Goal: Task Accomplishment & Management: Use online tool/utility

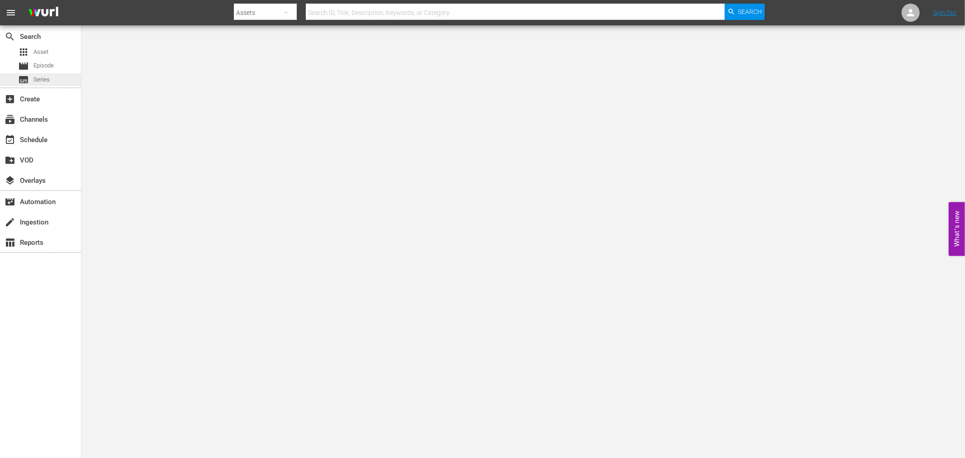
click at [36, 77] on span "Series" at bounding box center [41, 79] width 16 height 9
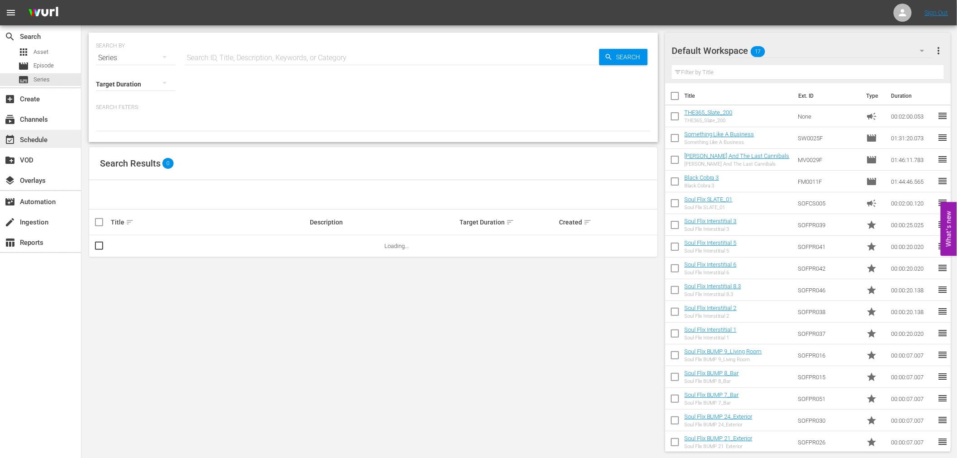
click at [44, 142] on div "event_available Schedule" at bounding box center [25, 138] width 51 height 8
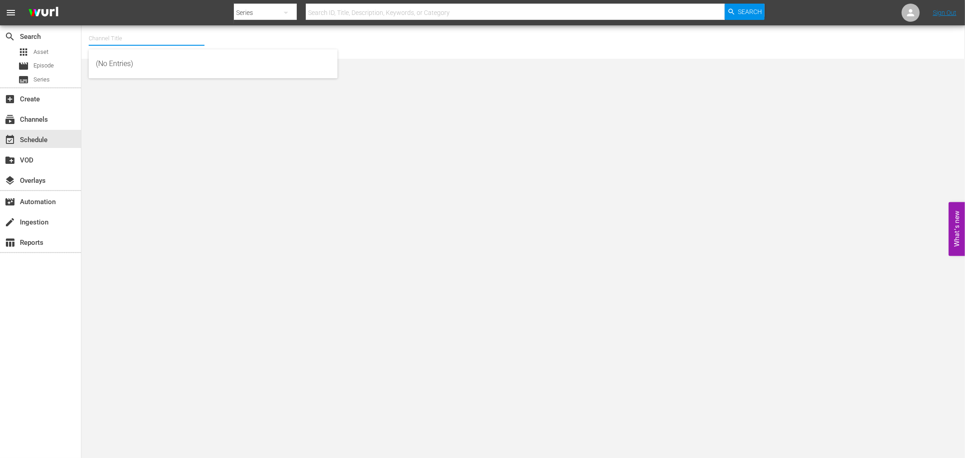
click at [120, 38] on input "text" at bounding box center [147, 39] width 116 height 22
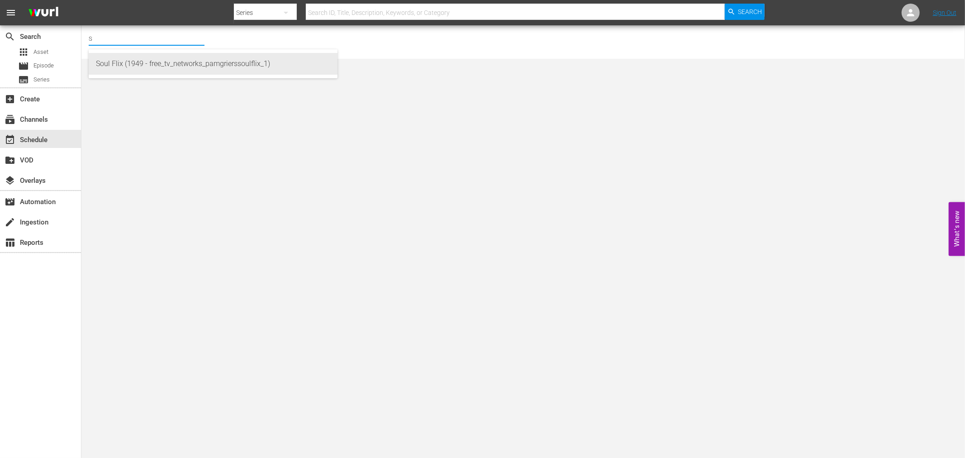
click at [132, 59] on div "Soul Flix (1949 - free_tv_networks_pamgrierssoulflix_1)" at bounding box center [213, 64] width 234 height 22
type input "Soul Flix (1949 - free_tv_networks_pamgrierssoulflix_1)"
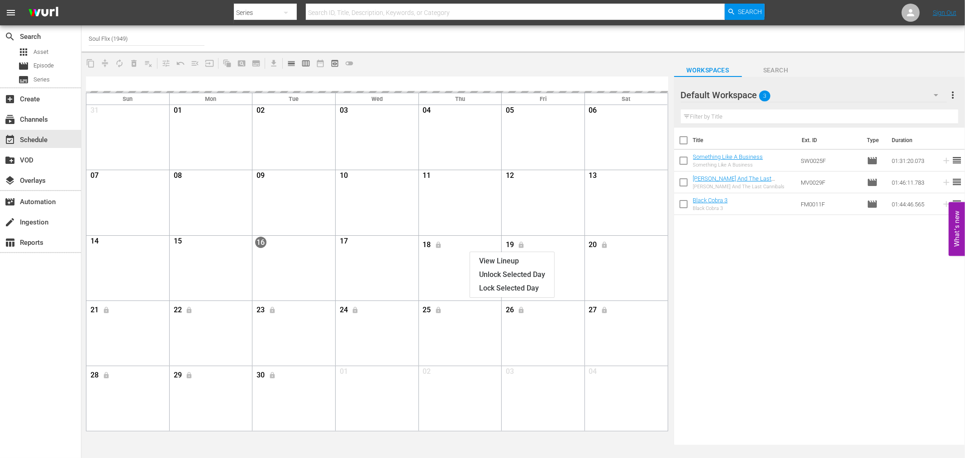
click at [545, 66] on div "content_copy compress autorenew_outlined delete_forever_outlined playlist_remov…" at bounding box center [376, 63] width 591 height 18
click at [439, 244] on span "lock" at bounding box center [438, 244] width 15 height 6
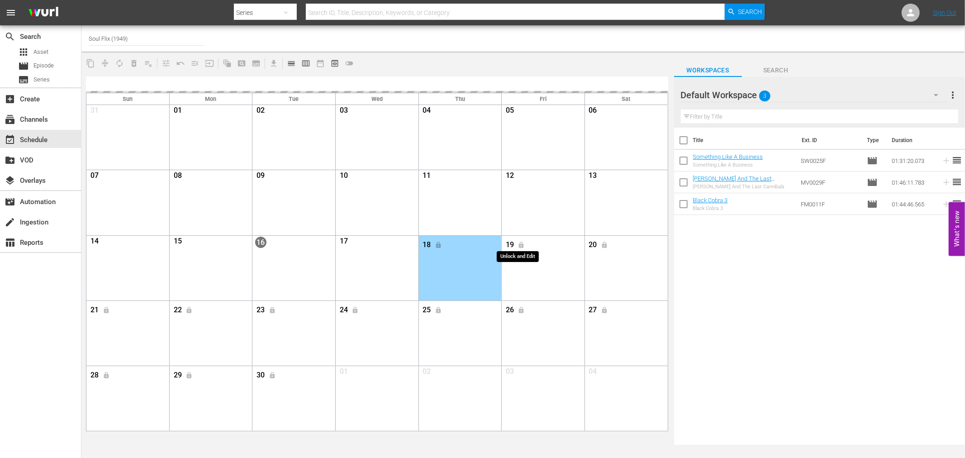
click at [522, 244] on span "lock" at bounding box center [521, 244] width 15 height 6
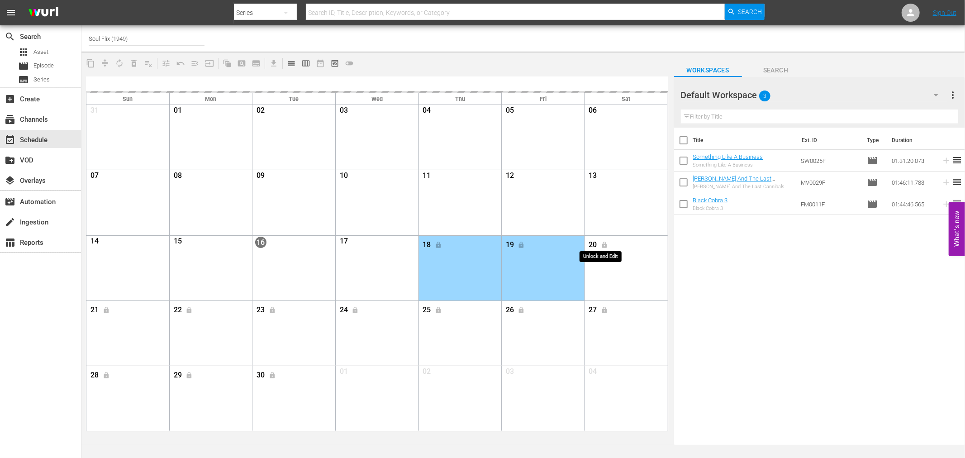
click at [604, 245] on span "lock" at bounding box center [604, 244] width 15 height 6
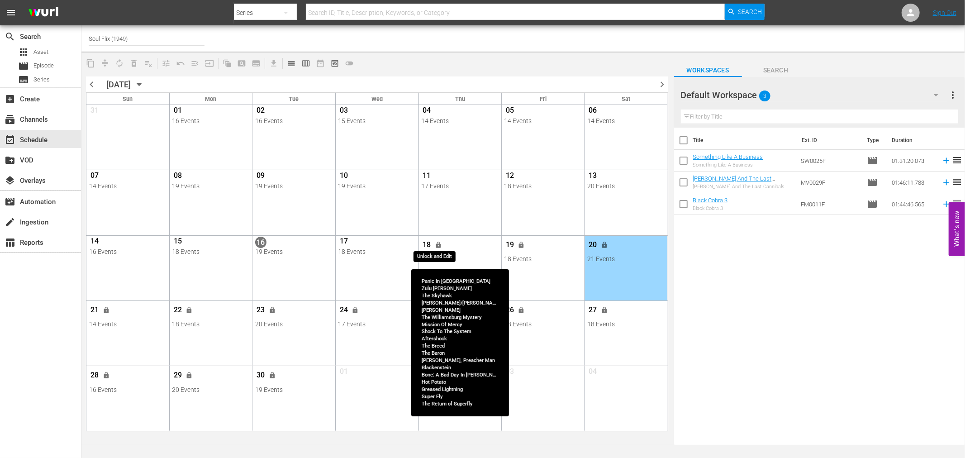
click at [437, 245] on span "lock" at bounding box center [438, 244] width 7 height 7
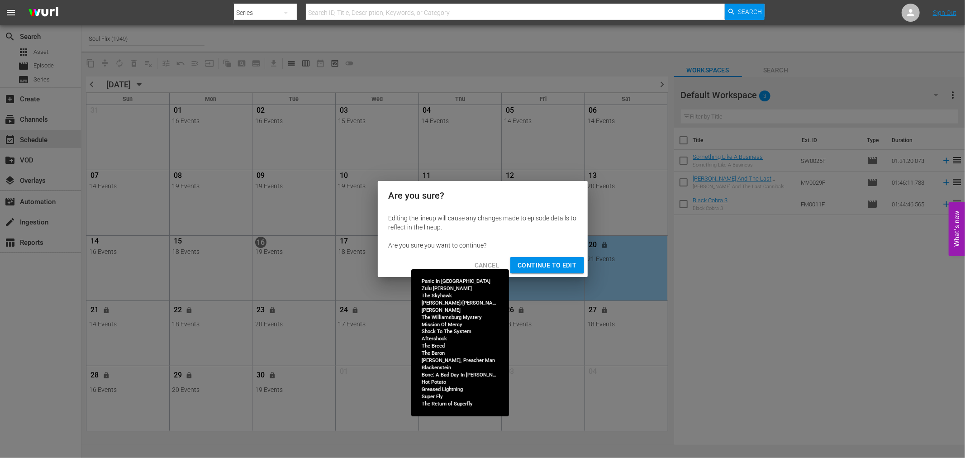
click at [550, 267] on span "Continue to Edit" at bounding box center [546, 265] width 59 height 11
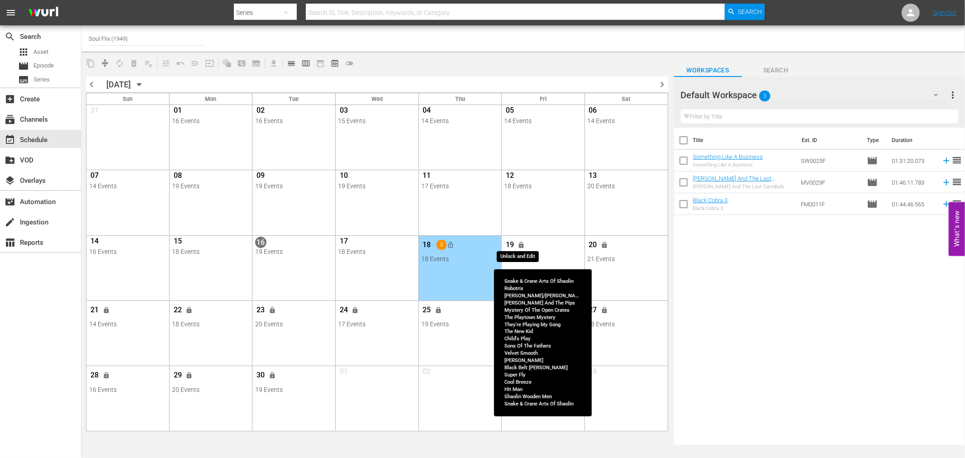
click at [521, 245] on span "lock" at bounding box center [521, 244] width 7 height 7
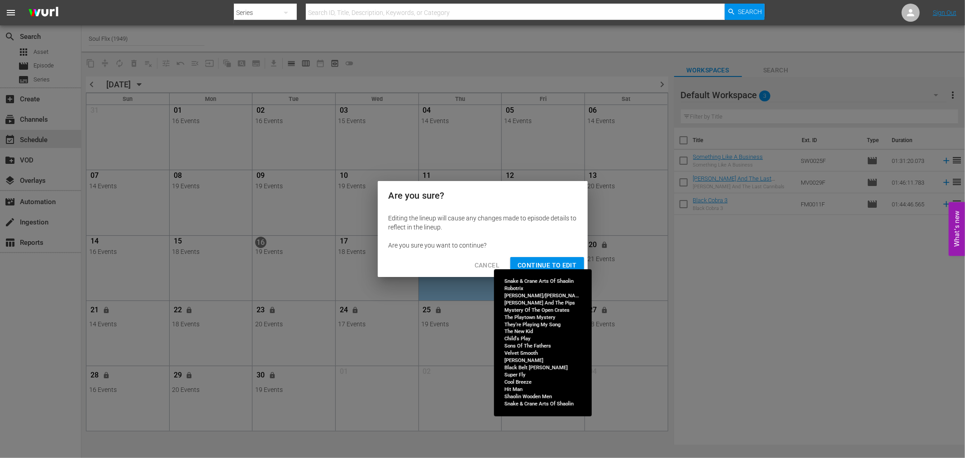
click at [567, 264] on span "Continue to Edit" at bounding box center [546, 265] width 59 height 11
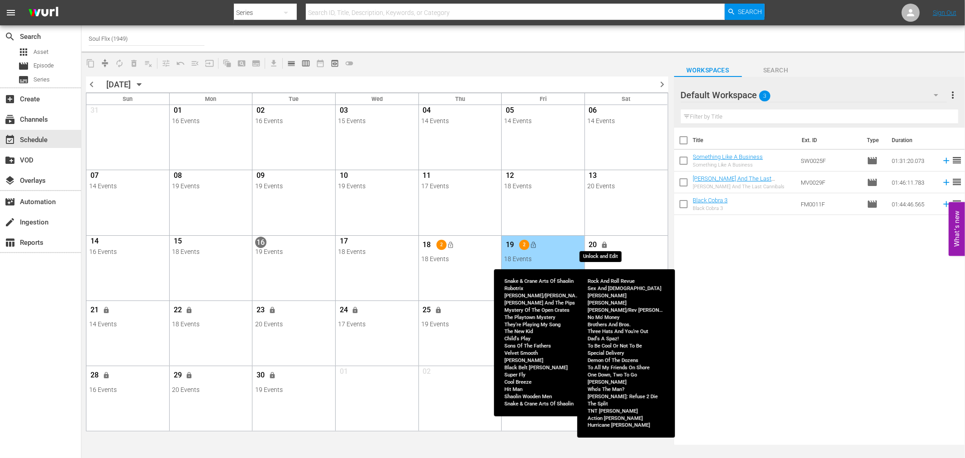
click at [604, 244] on span "lock" at bounding box center [604, 244] width 7 height 7
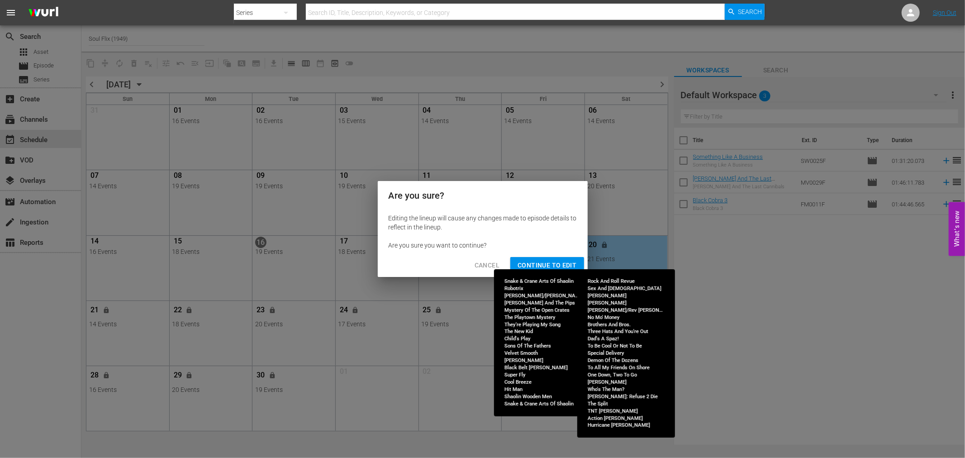
click at [530, 259] on button "Continue to Edit" at bounding box center [546, 265] width 73 height 17
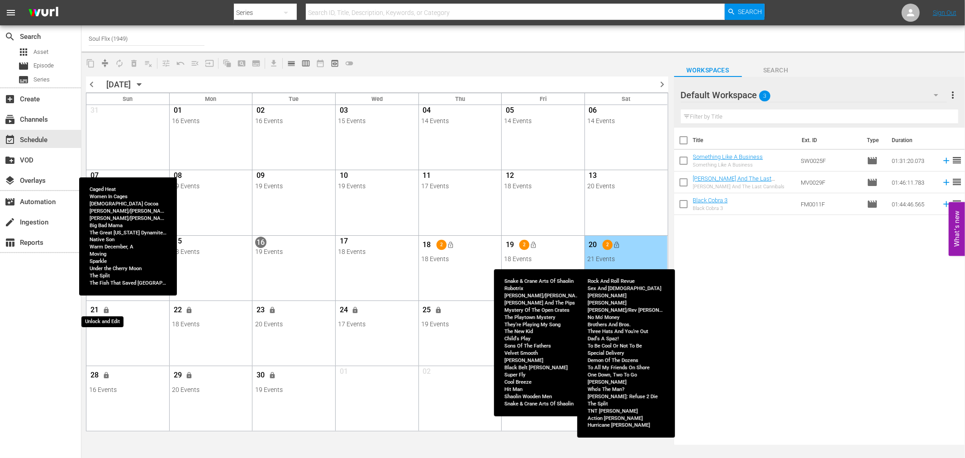
click at [106, 311] on span "lock" at bounding box center [106, 309] width 7 height 7
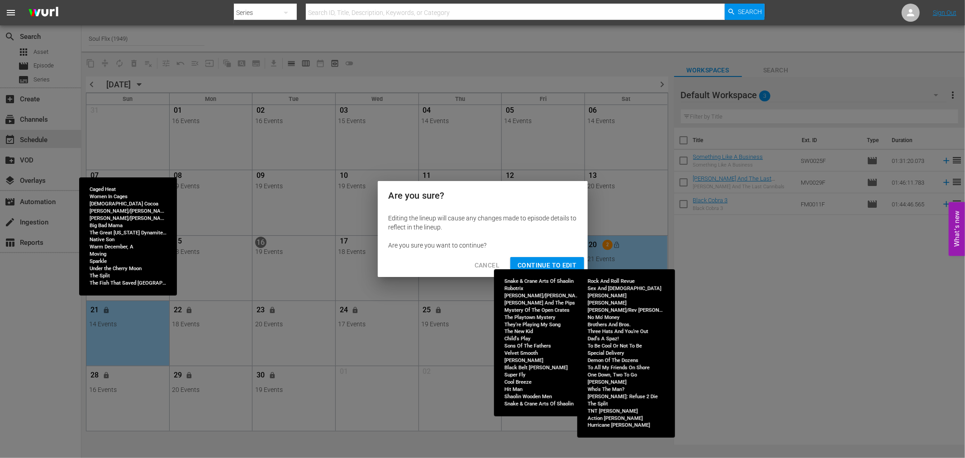
click at [529, 261] on span "Continue to Edit" at bounding box center [546, 265] width 59 height 11
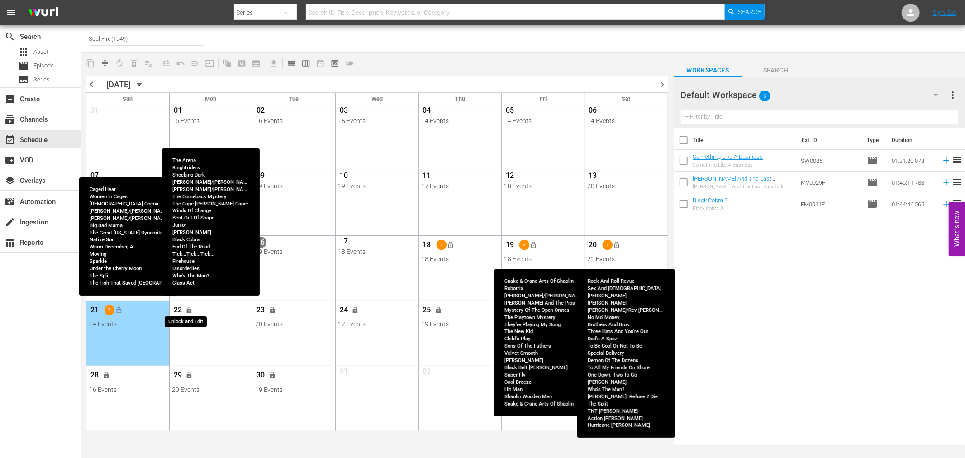
click at [190, 312] on span "lock" at bounding box center [189, 309] width 7 height 7
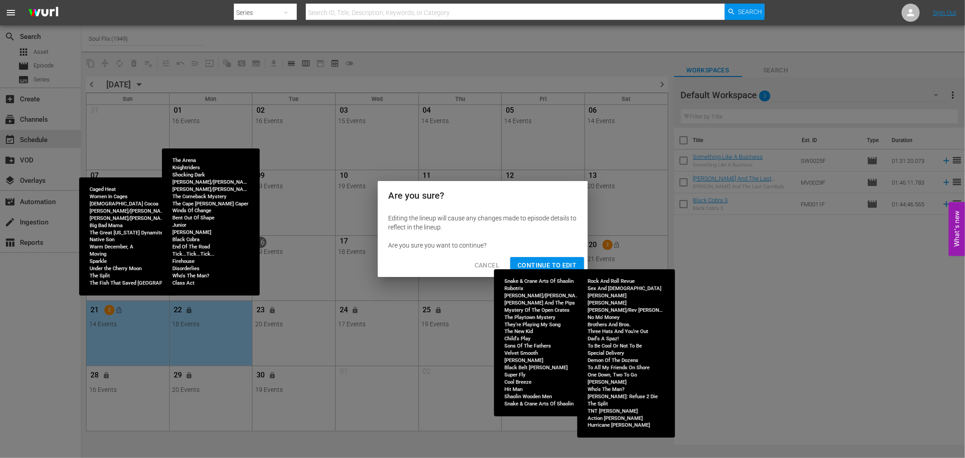
click at [552, 261] on span "Continue to Edit" at bounding box center [546, 265] width 59 height 11
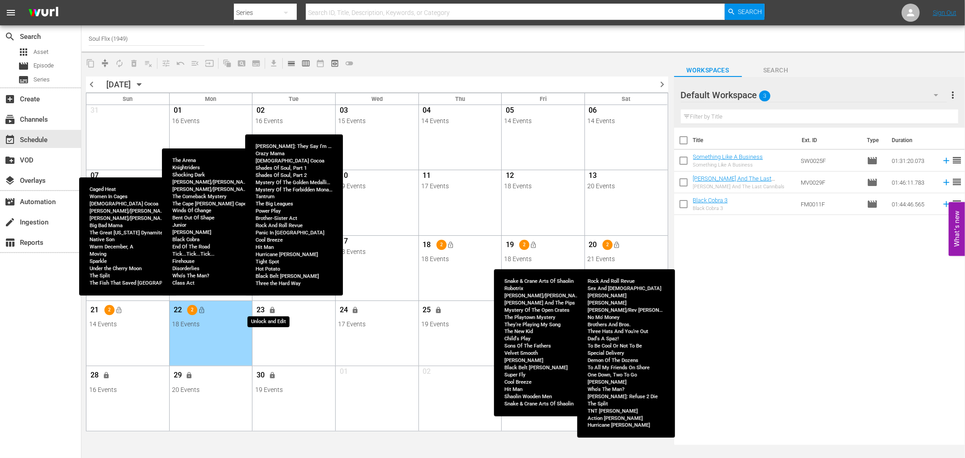
click at [273, 310] on span "lock" at bounding box center [272, 309] width 7 height 7
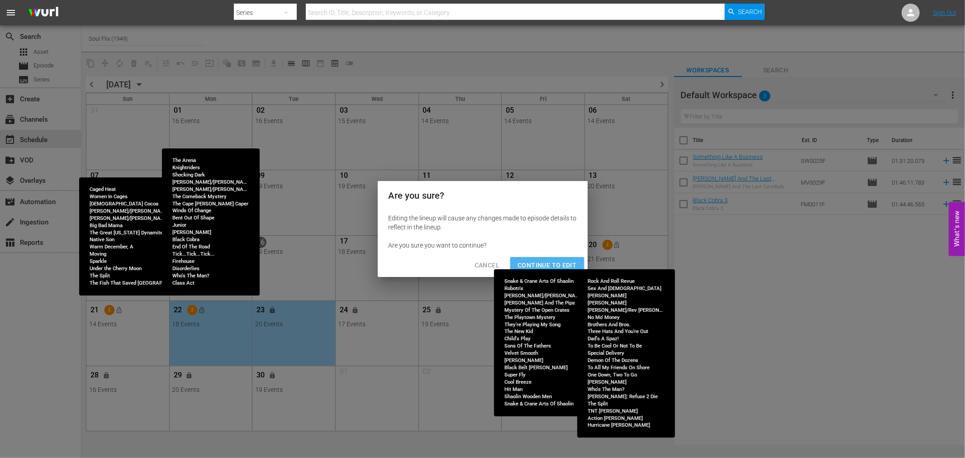
click at [542, 262] on span "Continue to Edit" at bounding box center [546, 265] width 59 height 11
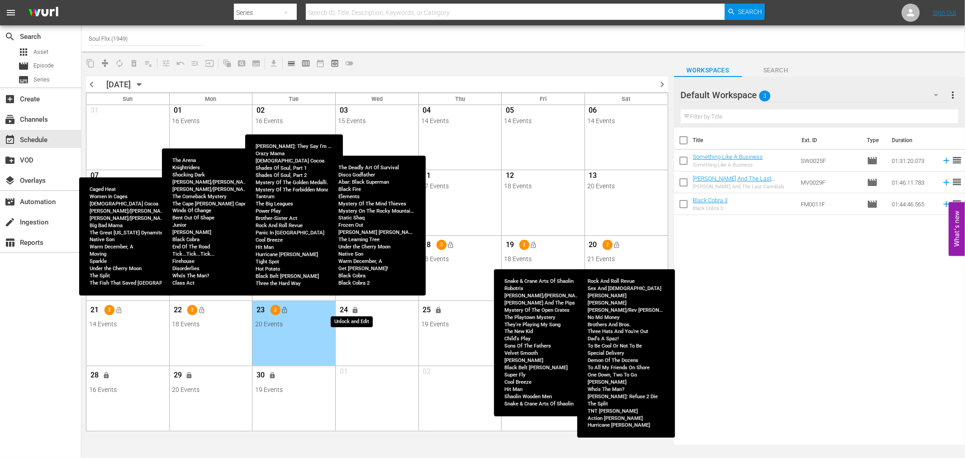
click at [360, 310] on button "lock" at bounding box center [355, 310] width 15 height 15
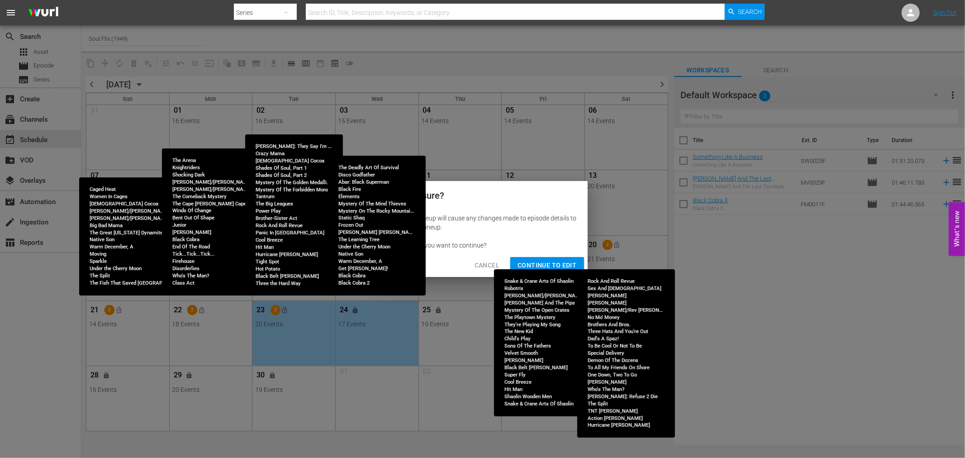
click at [540, 261] on span "Continue to Edit" at bounding box center [546, 265] width 59 height 11
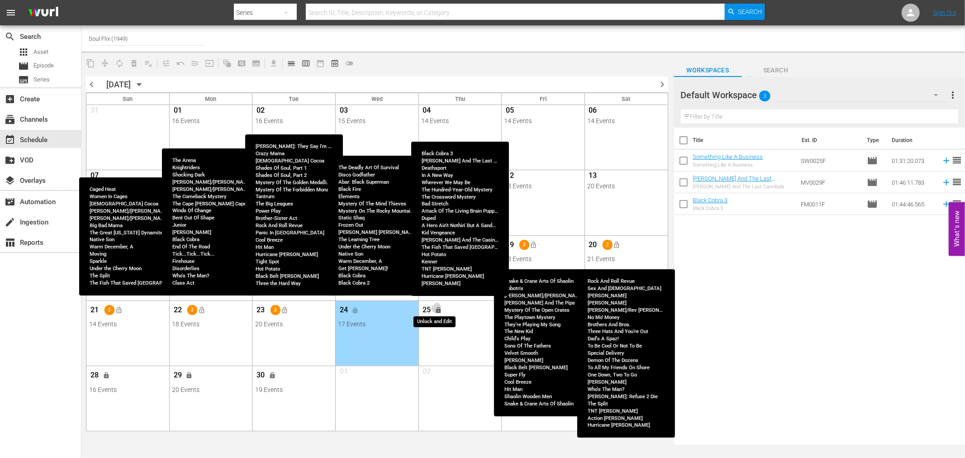
click at [435, 312] on span "lock" at bounding box center [438, 309] width 7 height 7
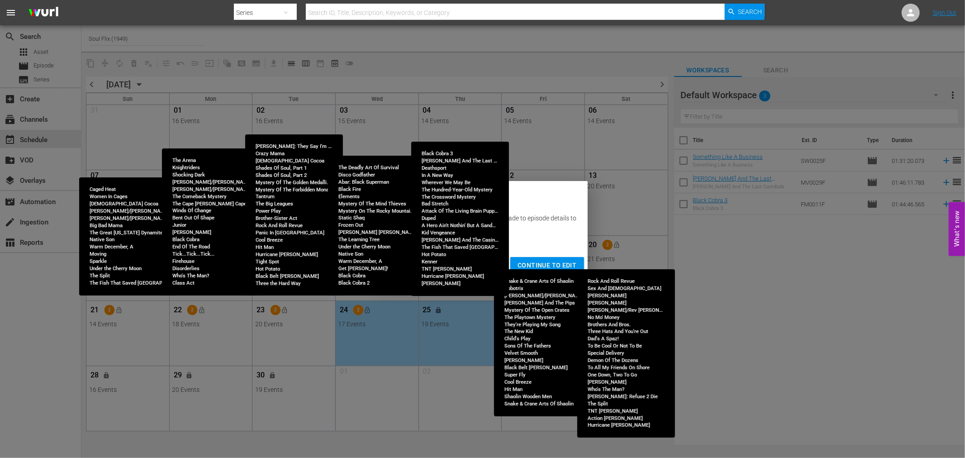
click at [526, 265] on span "Continue to Edit" at bounding box center [546, 265] width 59 height 11
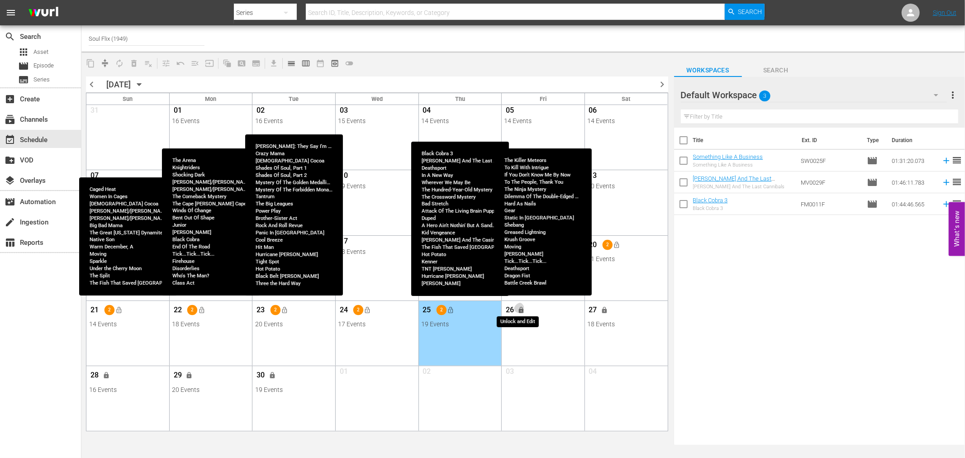
click at [524, 314] on button "lock" at bounding box center [521, 310] width 15 height 15
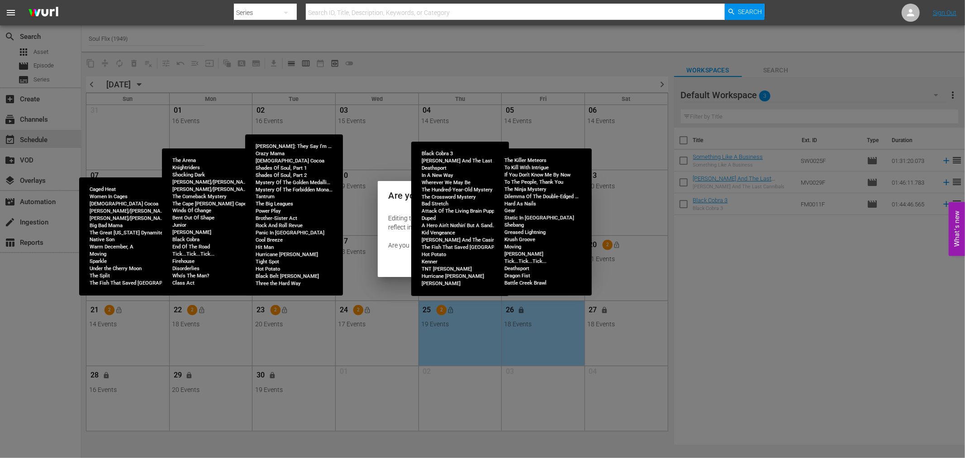
drag, startPoint x: 555, startPoint y: 254, endPoint x: 562, endPoint y: 274, distance: 20.9
click at [556, 254] on div "Cancel Continue to Edit" at bounding box center [483, 265] width 210 height 24
drag, startPoint x: 584, startPoint y: 350, endPoint x: 464, endPoint y: 301, distance: 130.4
click at [585, 350] on div "Are you sure? Editing the lineup will cause any changes made to episode details…" at bounding box center [482, 229] width 965 height 458
click at [449, 260] on div "Cancel Continue to Edit" at bounding box center [483, 265] width 210 height 24
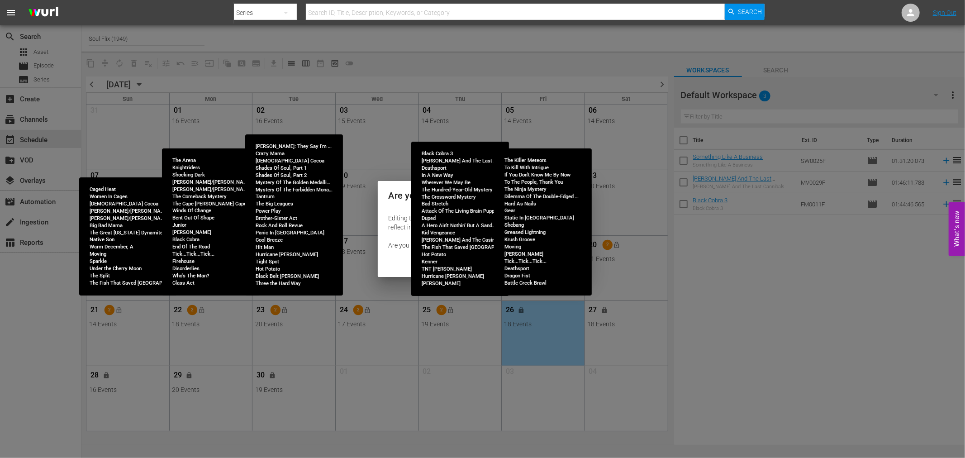
click at [559, 209] on div "Are you sure? Editing the lineup will cause any changes made to episode details…" at bounding box center [483, 229] width 210 height 96
click at [557, 261] on span "Continue to Edit" at bounding box center [546, 265] width 59 height 11
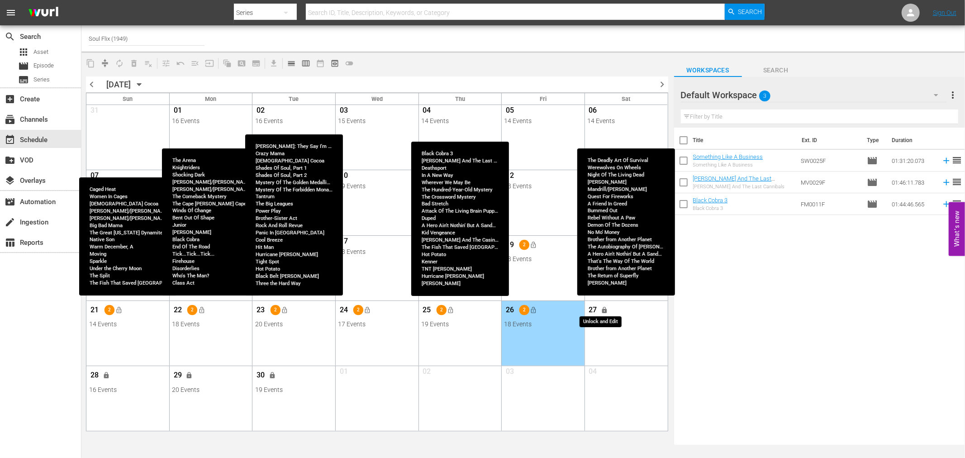
click at [603, 311] on span "lock" at bounding box center [604, 309] width 7 height 7
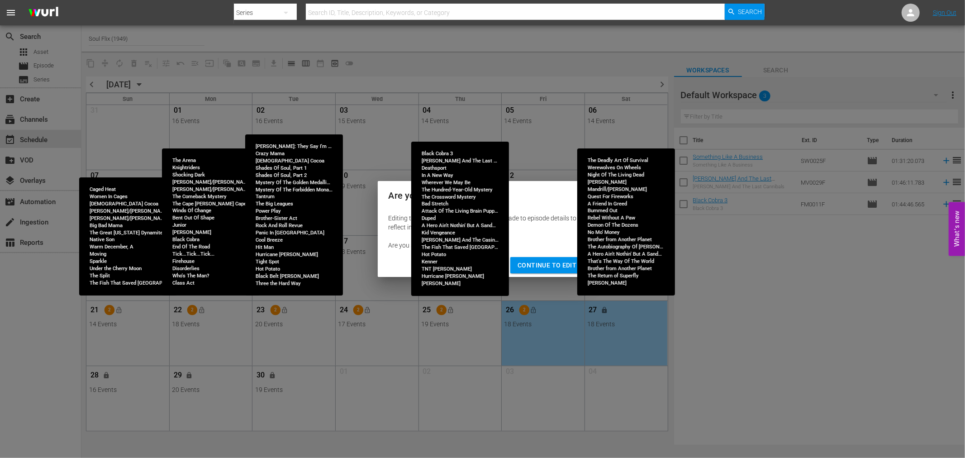
click at [563, 268] on span "Continue to Edit" at bounding box center [546, 265] width 59 height 11
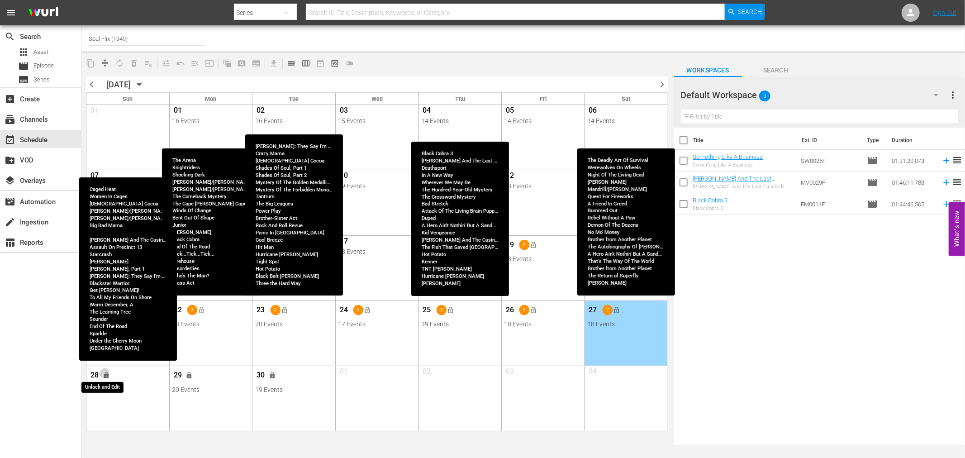
click at [105, 376] on span "lock" at bounding box center [106, 374] width 7 height 7
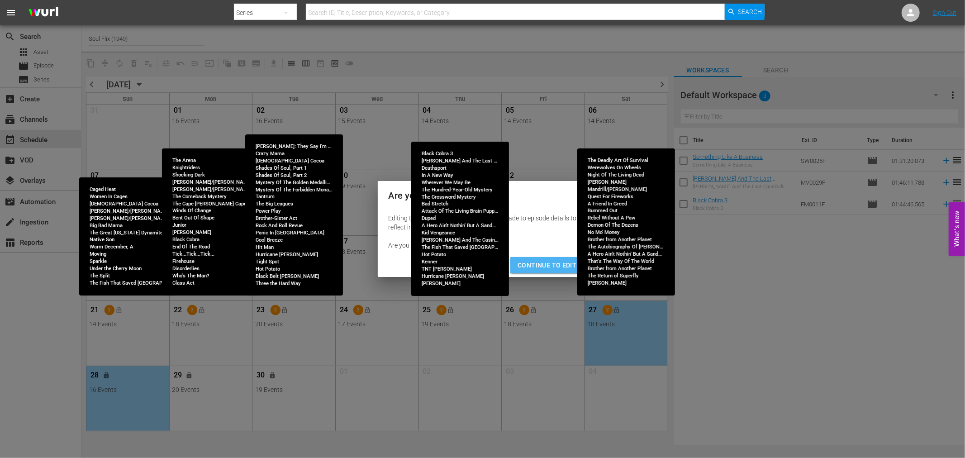
drag, startPoint x: 549, startPoint y: 267, endPoint x: 272, endPoint y: 337, distance: 285.1
click at [445, 293] on div "Are you sure? Editing the lineup will cause any changes made to episode details…" at bounding box center [482, 229] width 965 height 458
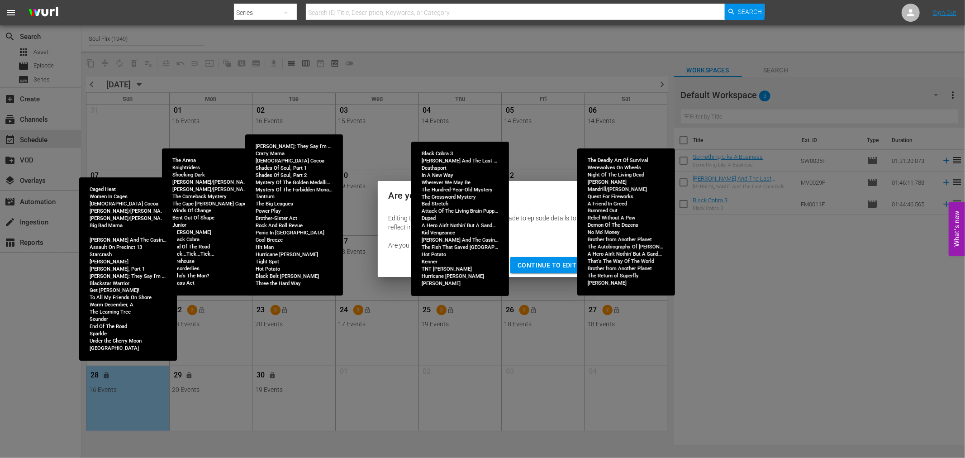
click at [554, 260] on span "Continue to Edit" at bounding box center [546, 265] width 59 height 11
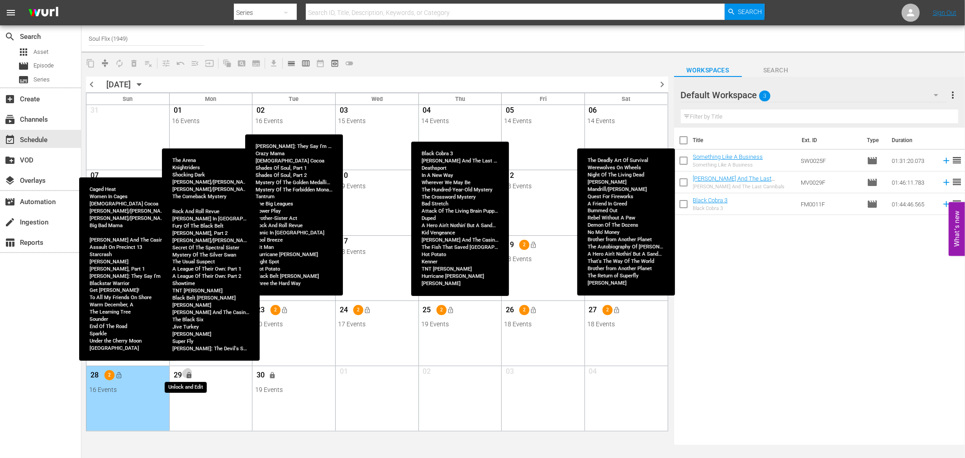
click at [188, 375] on span "lock" at bounding box center [189, 374] width 7 height 7
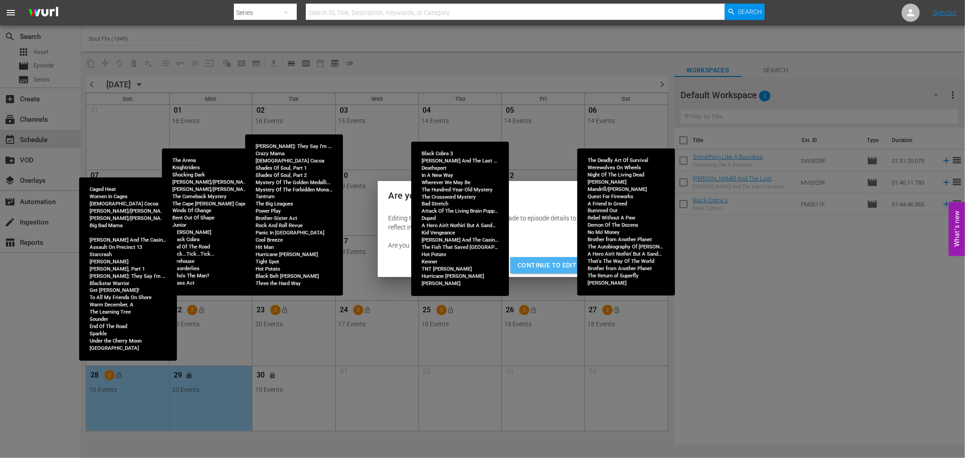
click at [559, 263] on span "Continue to Edit" at bounding box center [546, 265] width 59 height 11
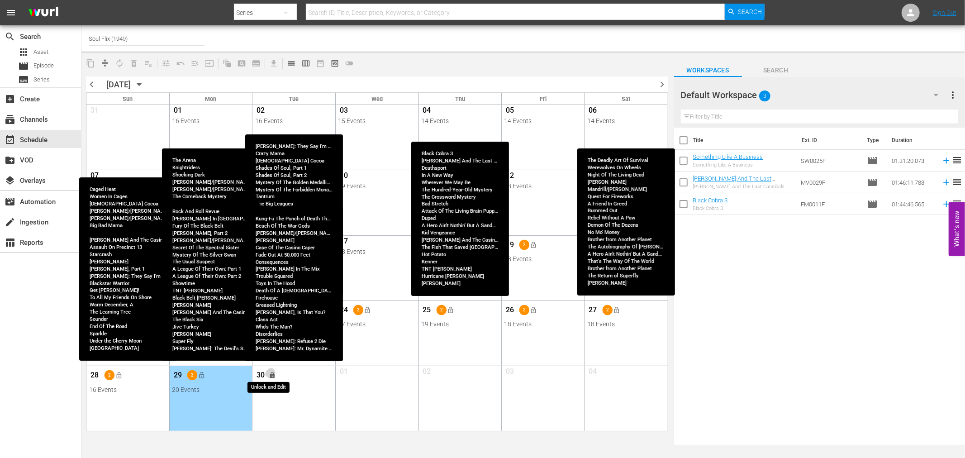
click at [272, 376] on span "lock" at bounding box center [272, 374] width 7 height 7
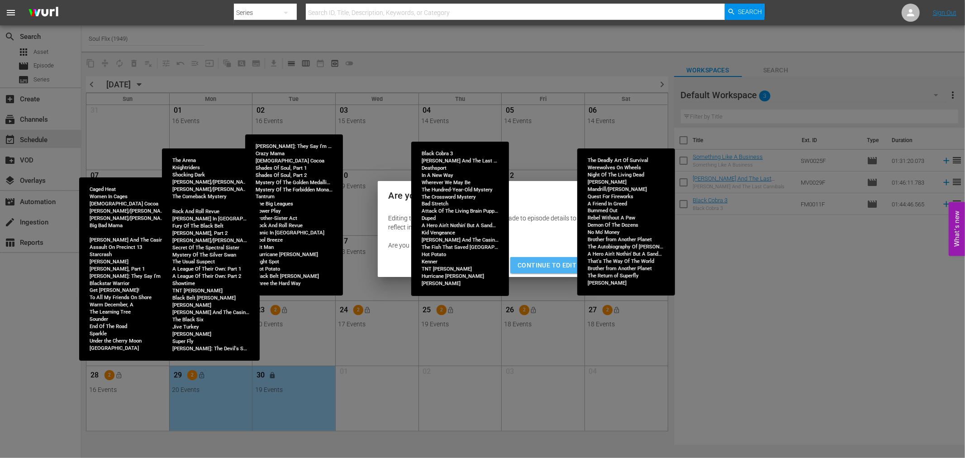
click at [546, 265] on span "Continue to Edit" at bounding box center [546, 265] width 59 height 11
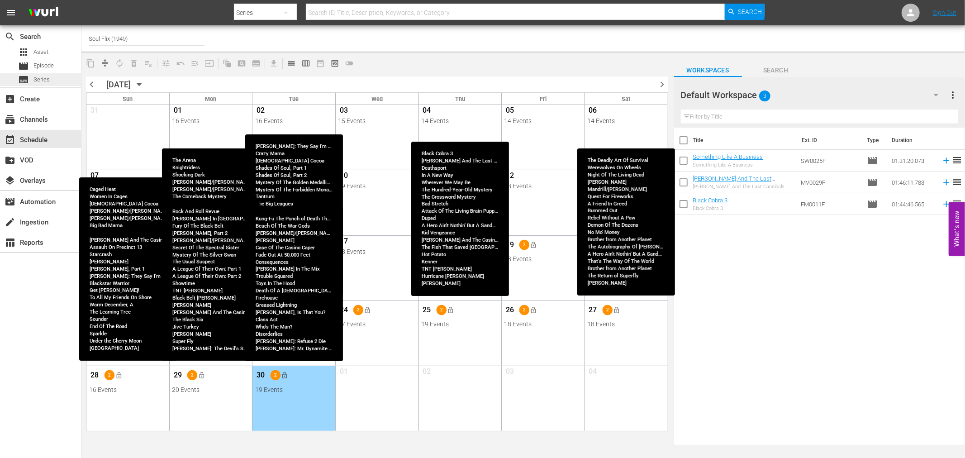
click at [666, 86] on span "chevron_right" at bounding box center [662, 84] width 11 height 11
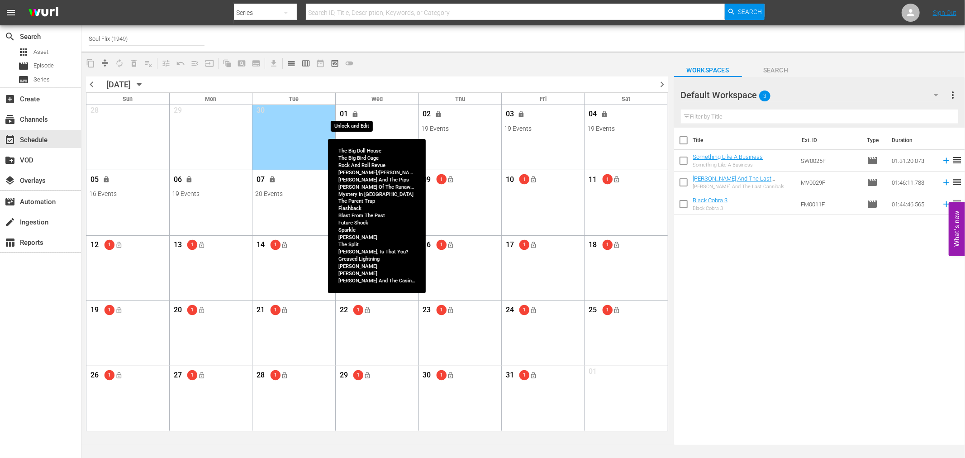
click at [358, 116] on span "lock" at bounding box center [355, 113] width 7 height 7
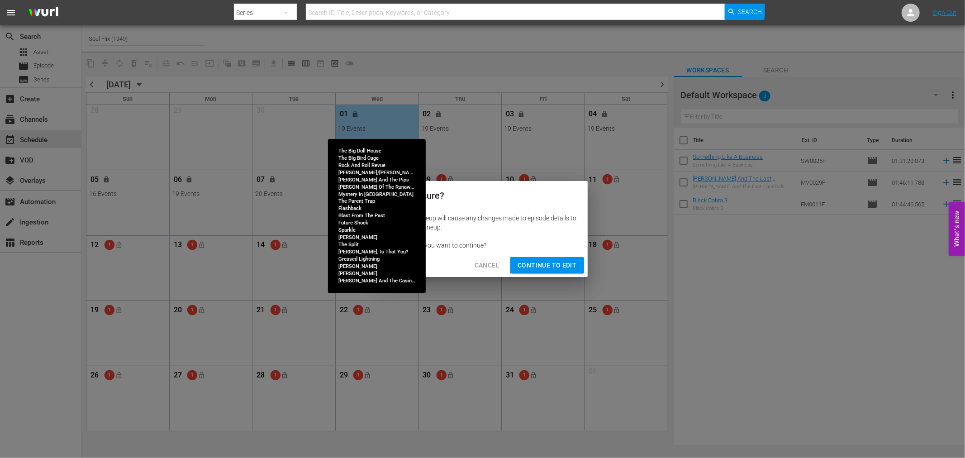
click at [551, 265] on span "Continue to Edit" at bounding box center [546, 265] width 59 height 11
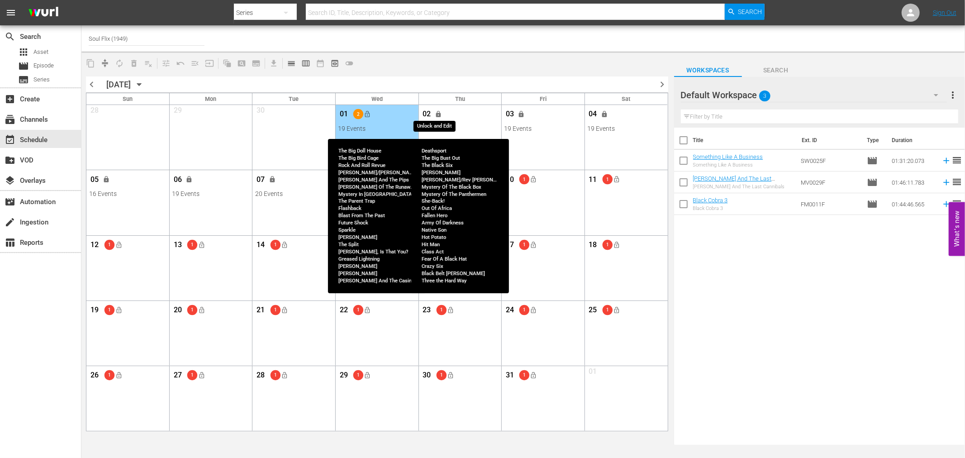
click at [436, 116] on span "lock" at bounding box center [438, 113] width 7 height 7
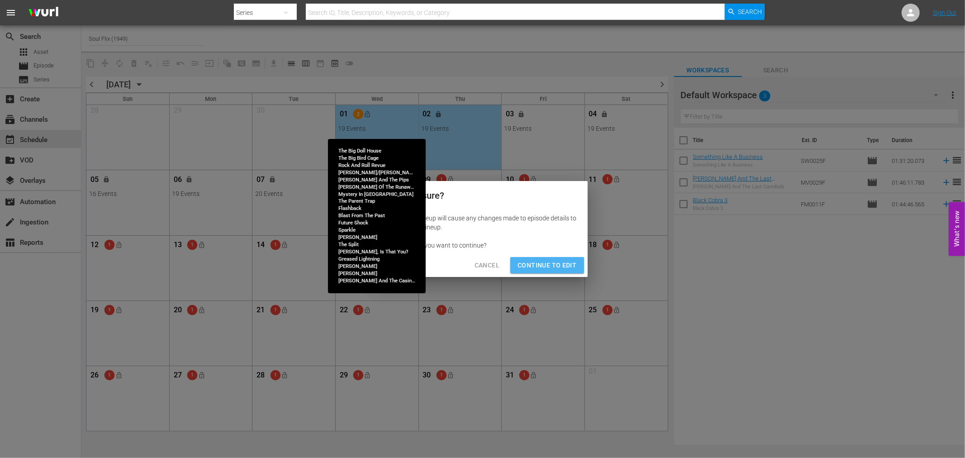
click at [550, 267] on span "Continue to Edit" at bounding box center [546, 265] width 59 height 11
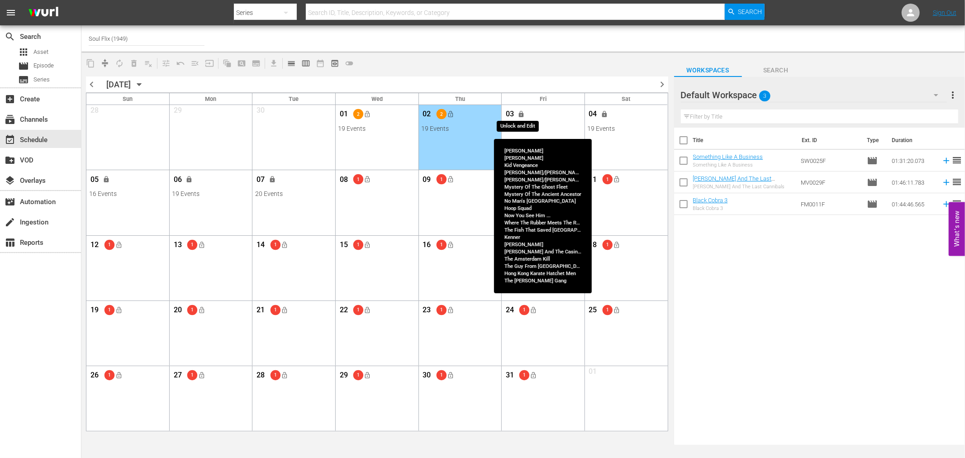
click at [525, 115] on span "lock" at bounding box center [521, 113] width 7 height 7
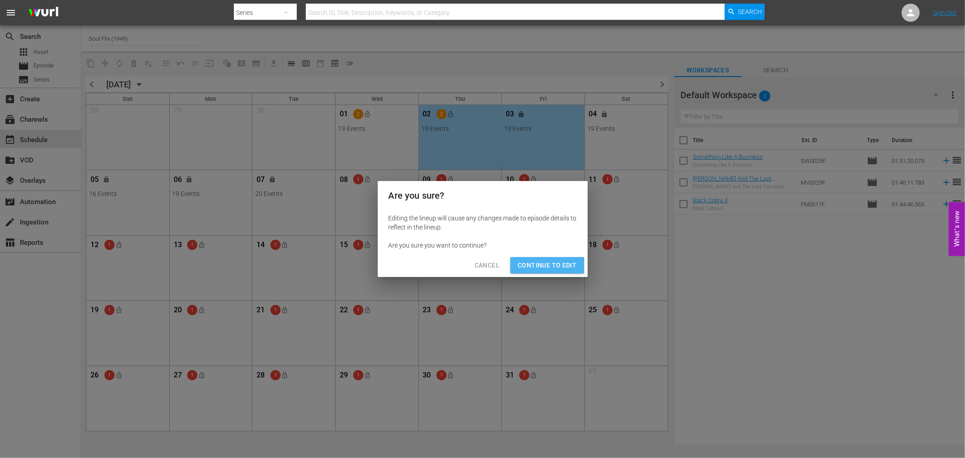
click at [530, 266] on span "Continue to Edit" at bounding box center [546, 265] width 59 height 11
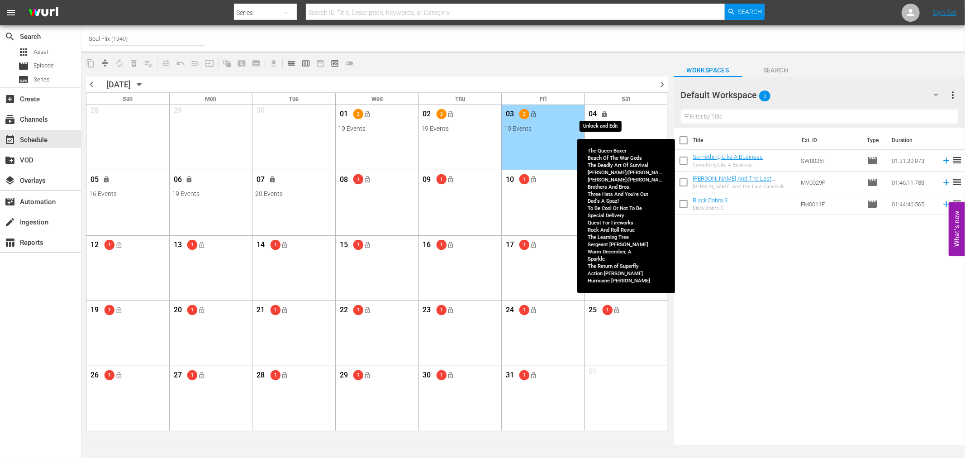
click at [603, 114] on span "lock" at bounding box center [604, 113] width 7 height 7
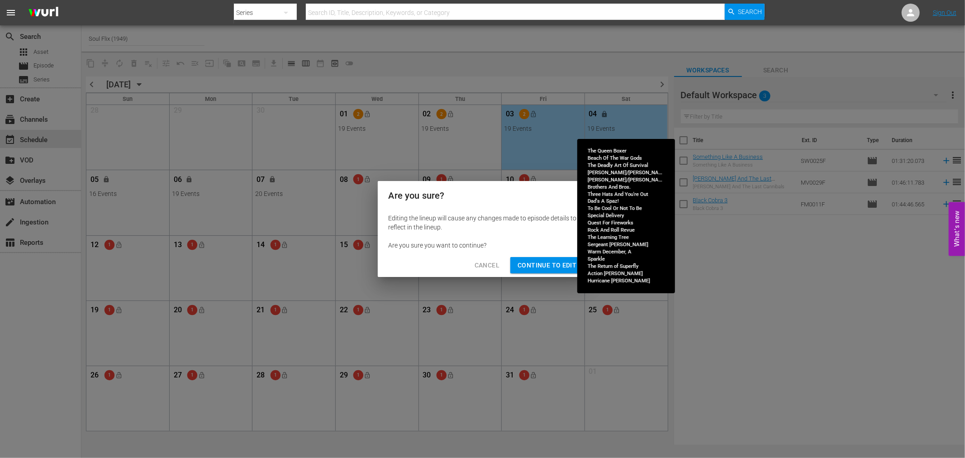
click at [570, 256] on div "Cancel Continue to Edit" at bounding box center [483, 265] width 210 height 24
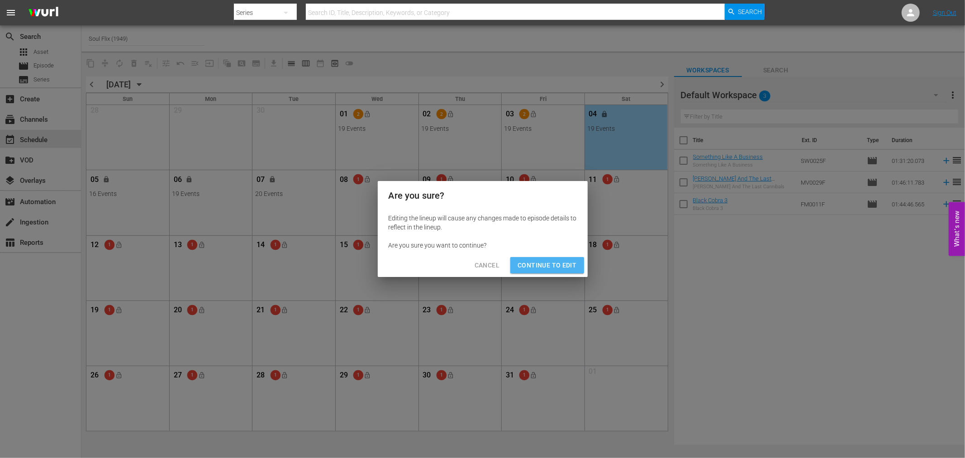
click at [569, 263] on span "Continue to Edit" at bounding box center [546, 265] width 59 height 11
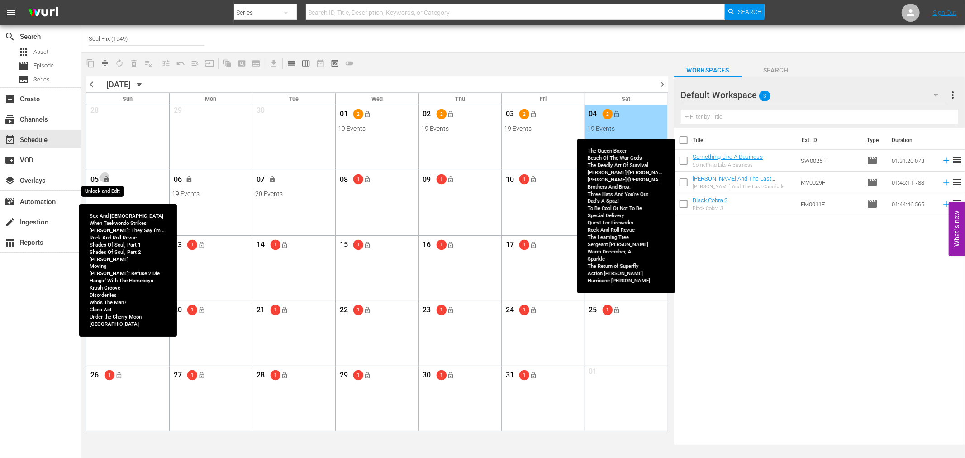
click at [109, 177] on span "lock" at bounding box center [106, 179] width 7 height 7
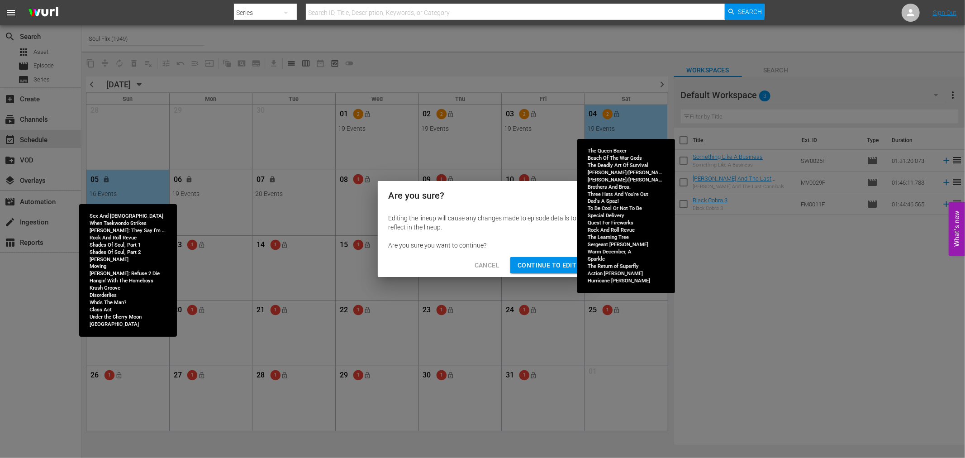
drag, startPoint x: 541, startPoint y: 265, endPoint x: 379, endPoint y: 240, distance: 163.5
click at [540, 265] on span "Continue to Edit" at bounding box center [546, 265] width 59 height 11
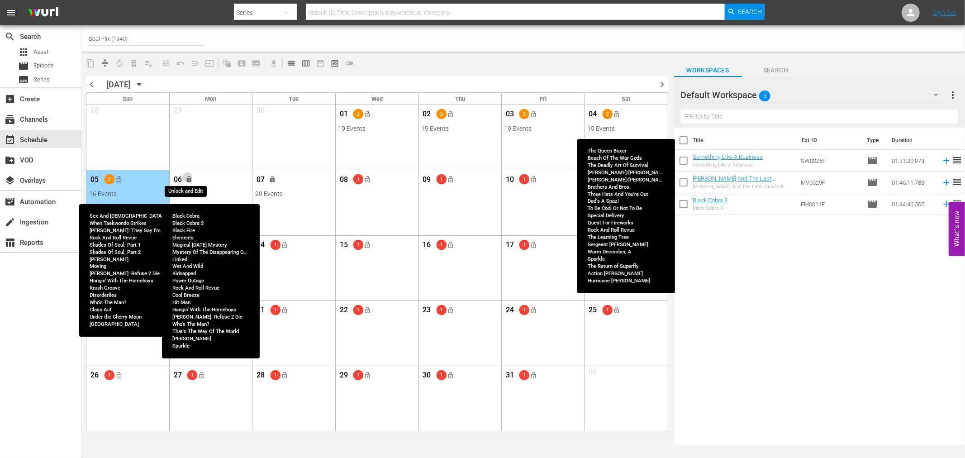
click at [192, 178] on span "lock" at bounding box center [189, 179] width 7 height 7
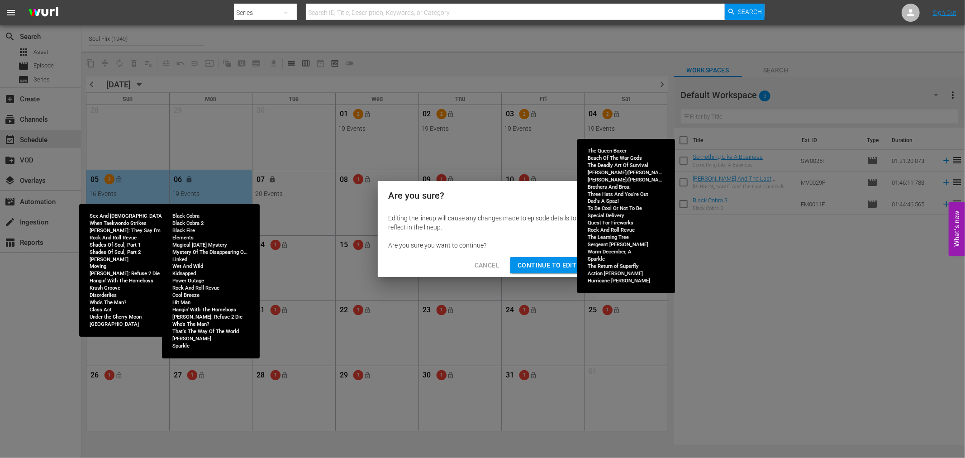
drag, startPoint x: 539, startPoint y: 265, endPoint x: 408, endPoint y: 235, distance: 134.0
click at [539, 264] on span "Continue to Edit" at bounding box center [546, 265] width 59 height 11
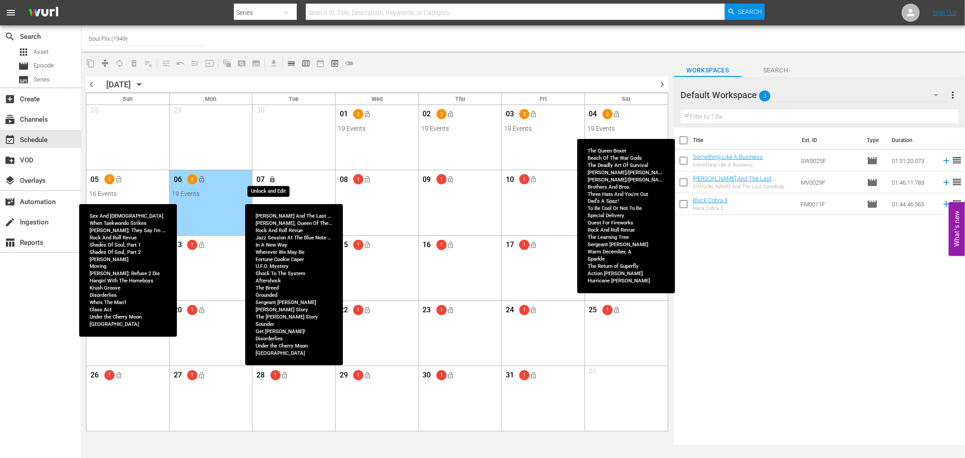
click at [271, 179] on span "lock" at bounding box center [272, 179] width 7 height 7
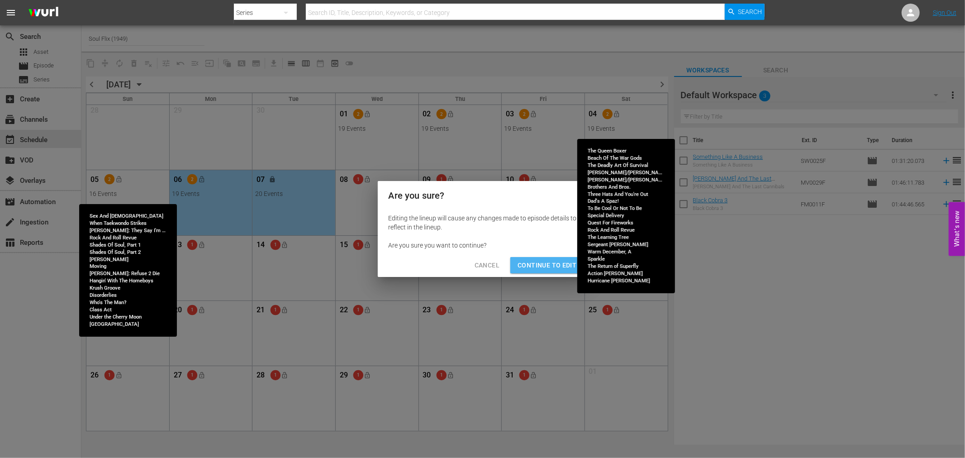
click at [525, 261] on span "Continue to Edit" at bounding box center [546, 265] width 59 height 11
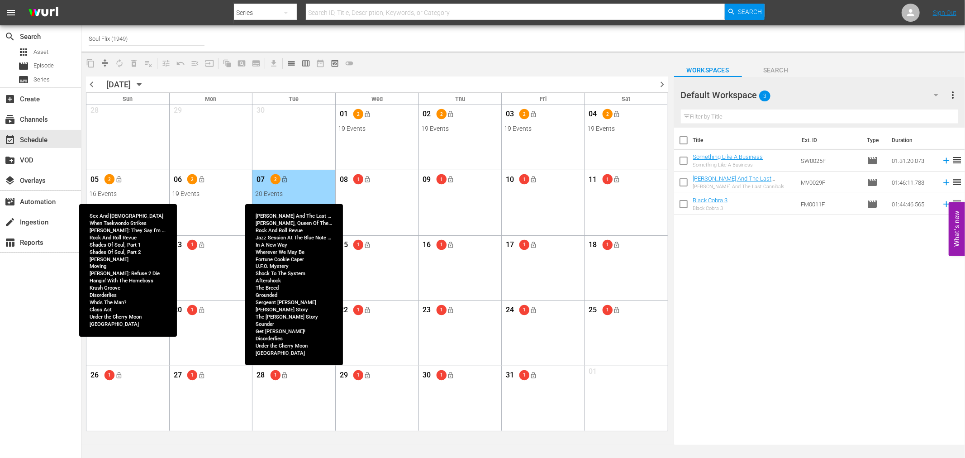
click at [84, 85] on div "chevron_left [DATE] [DATE] chevron_right Sun Mon Tue Wed Thu Fri Sat 28 View Li…" at bounding box center [376, 431] width 591 height 719
drag, startPoint x: 88, startPoint y: 86, endPoint x: 9, endPoint y: 95, distance: 79.3
click at [89, 86] on span "chevron_left" at bounding box center [91, 84] width 11 height 11
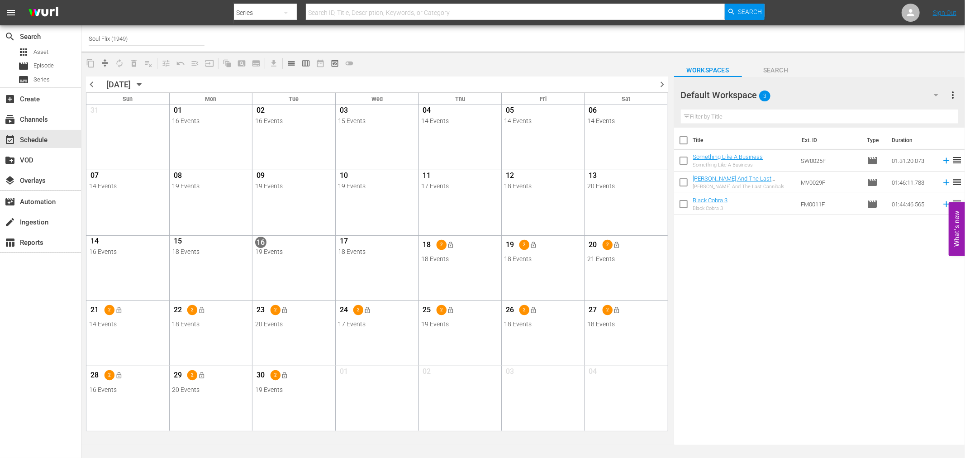
click at [450, 243] on span "lock_open" at bounding box center [450, 244] width 7 height 7
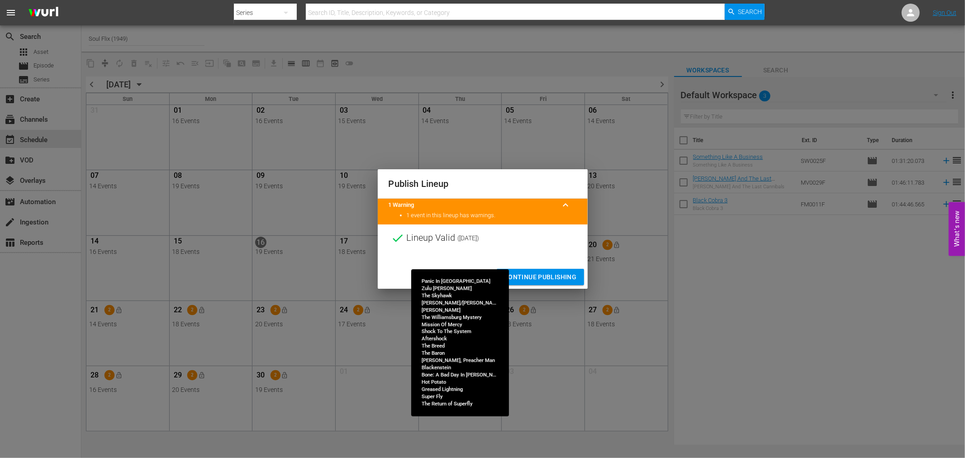
click at [566, 277] on span "Continue Publishing" at bounding box center [540, 276] width 73 height 11
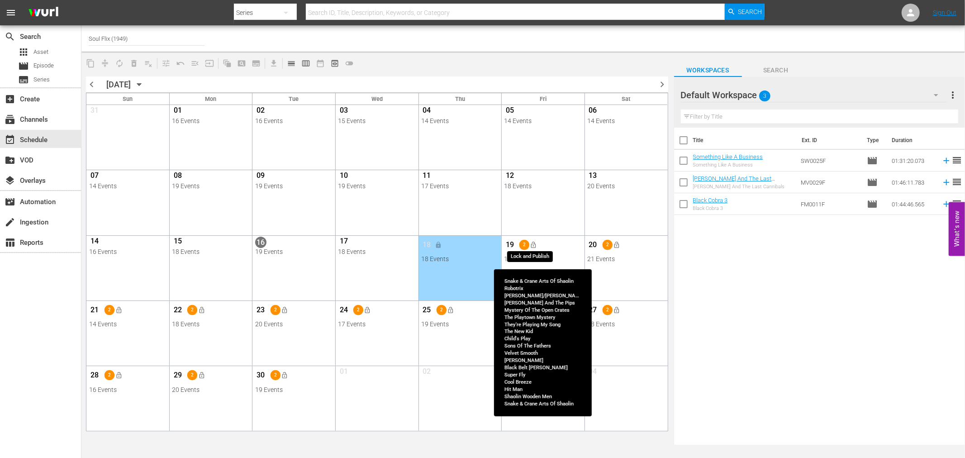
click at [535, 246] on span "lock_open" at bounding box center [533, 244] width 7 height 7
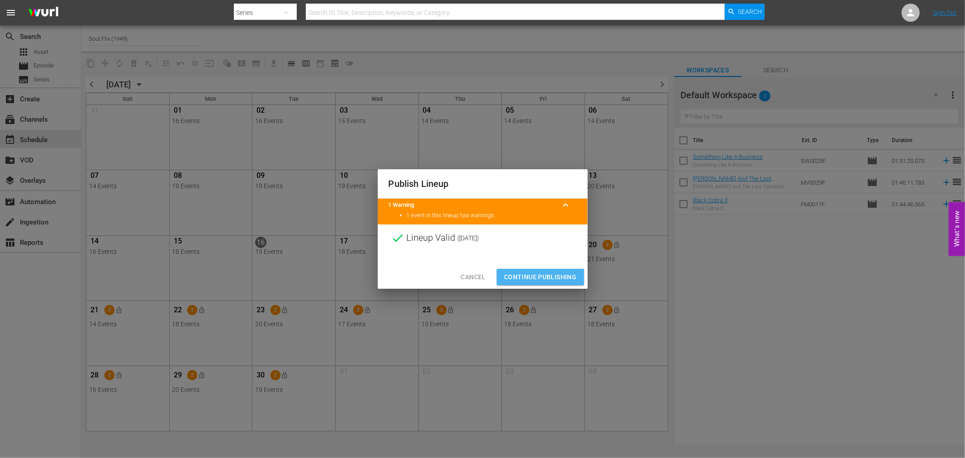
click at [534, 276] on span "Continue Publishing" at bounding box center [540, 276] width 73 height 11
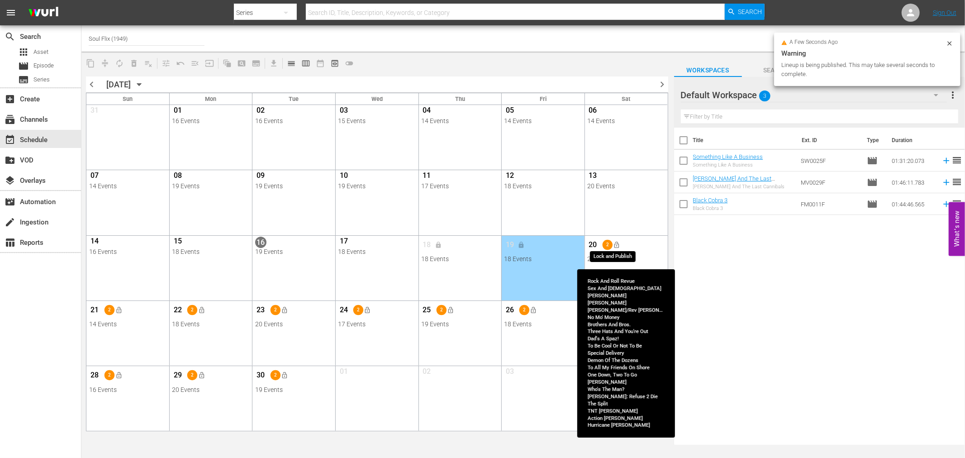
click at [615, 242] on span "lock_open" at bounding box center [616, 244] width 7 height 7
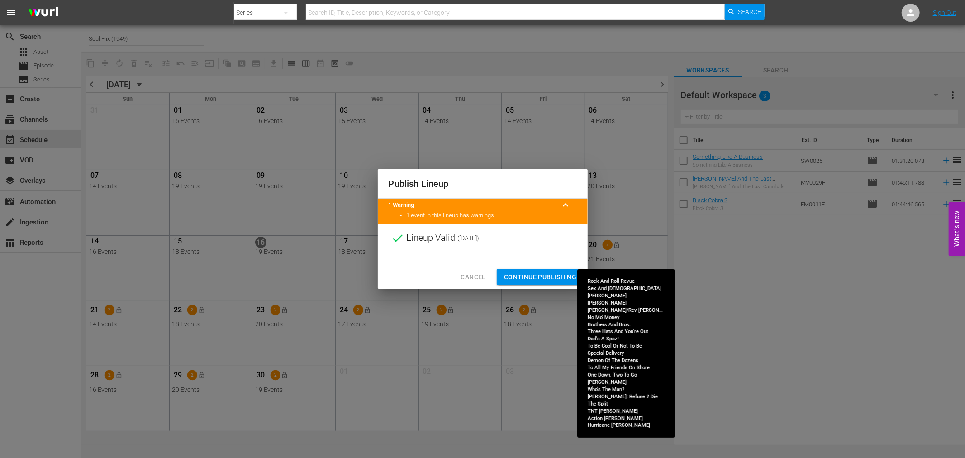
click at [528, 270] on button "Continue Publishing" at bounding box center [540, 277] width 87 height 17
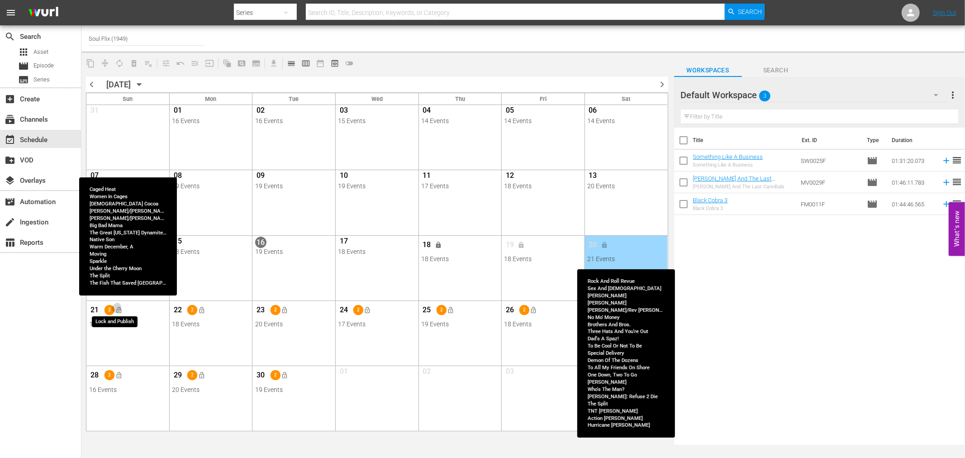
click at [118, 308] on span "lock_open" at bounding box center [118, 309] width 7 height 7
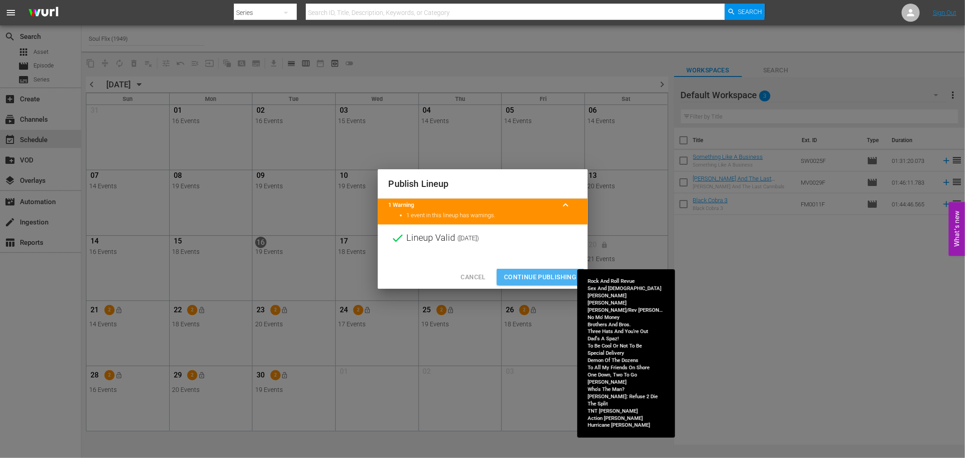
click at [528, 276] on span "Continue Publishing" at bounding box center [540, 276] width 73 height 11
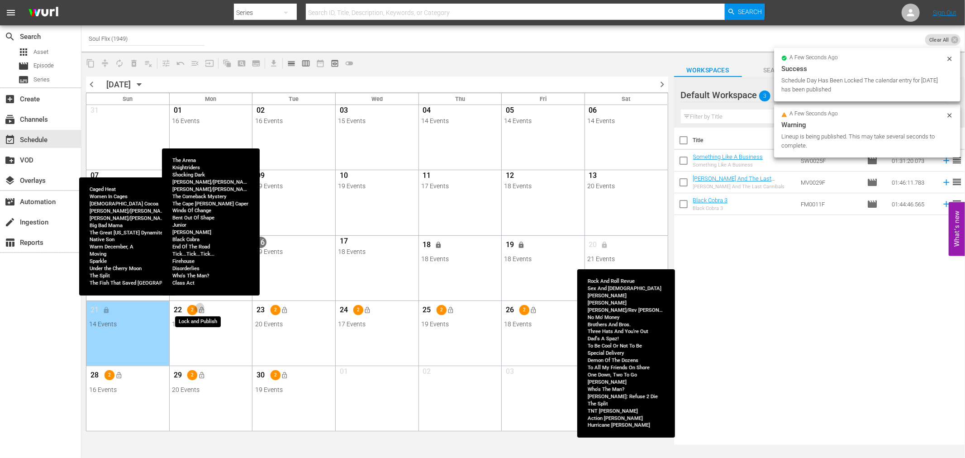
click at [204, 311] on span "lock_open" at bounding box center [201, 309] width 7 height 7
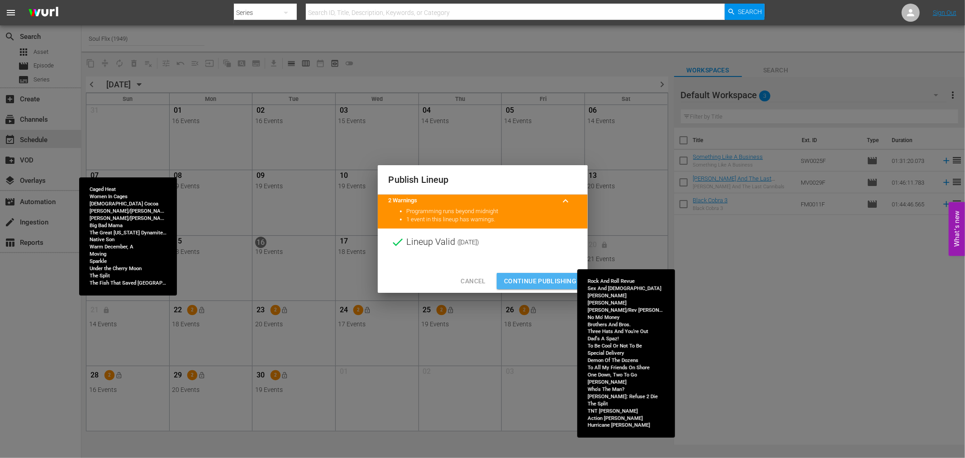
click at [526, 278] on span "Continue Publishing" at bounding box center [540, 280] width 73 height 11
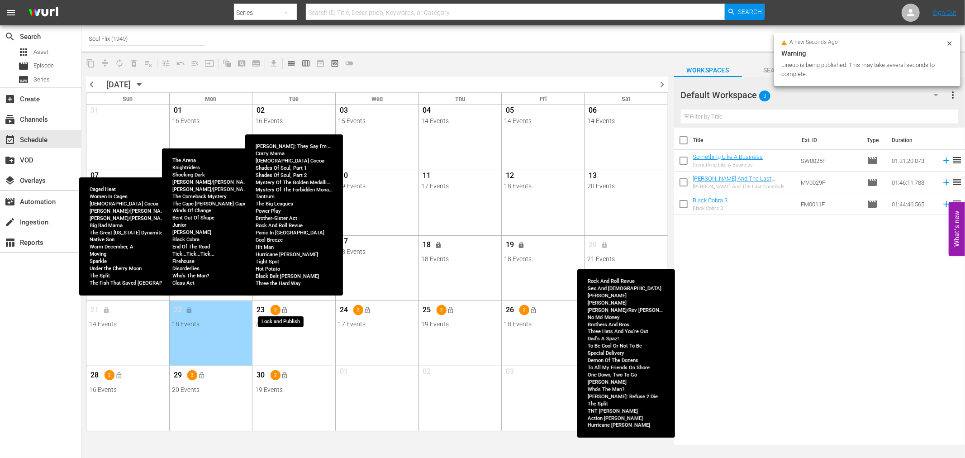
click at [285, 313] on span "lock_open" at bounding box center [284, 309] width 7 height 7
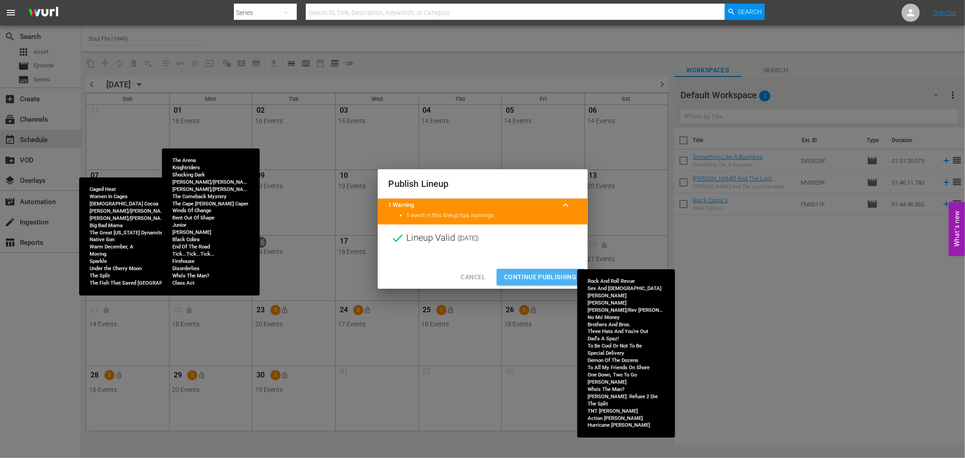
click at [526, 273] on span "Continue Publishing" at bounding box center [540, 276] width 73 height 11
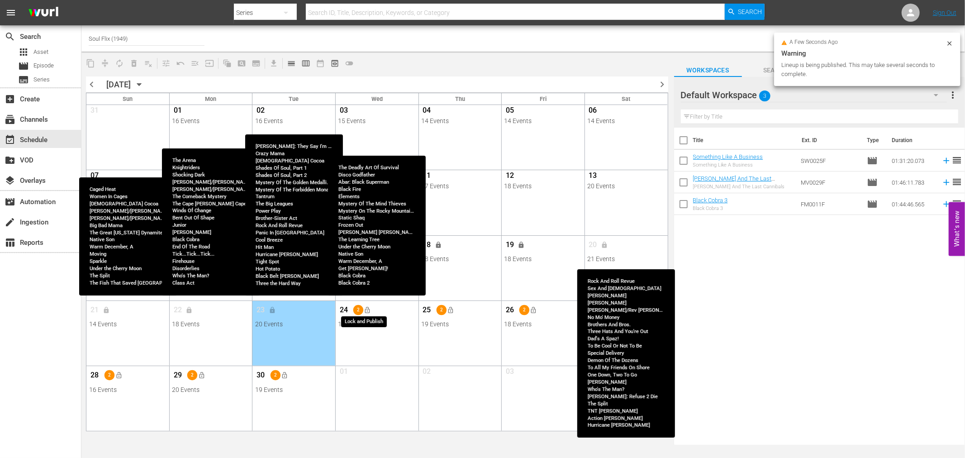
click at [369, 310] on span "lock_open" at bounding box center [367, 309] width 7 height 7
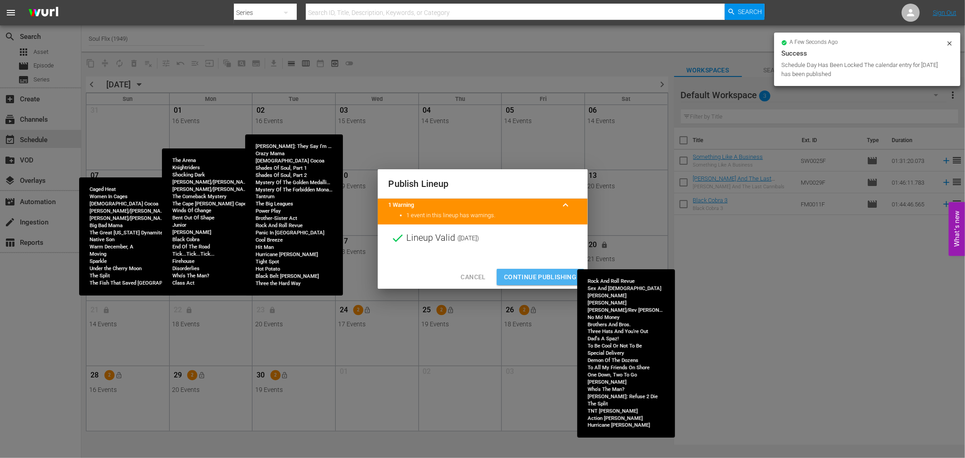
click at [523, 271] on span "Continue Publishing" at bounding box center [540, 276] width 73 height 11
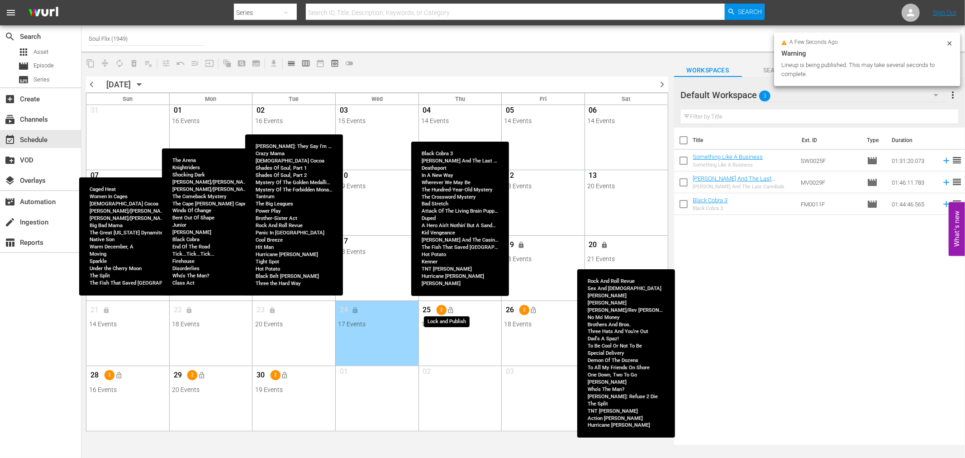
click at [451, 311] on span "lock_open" at bounding box center [450, 309] width 7 height 7
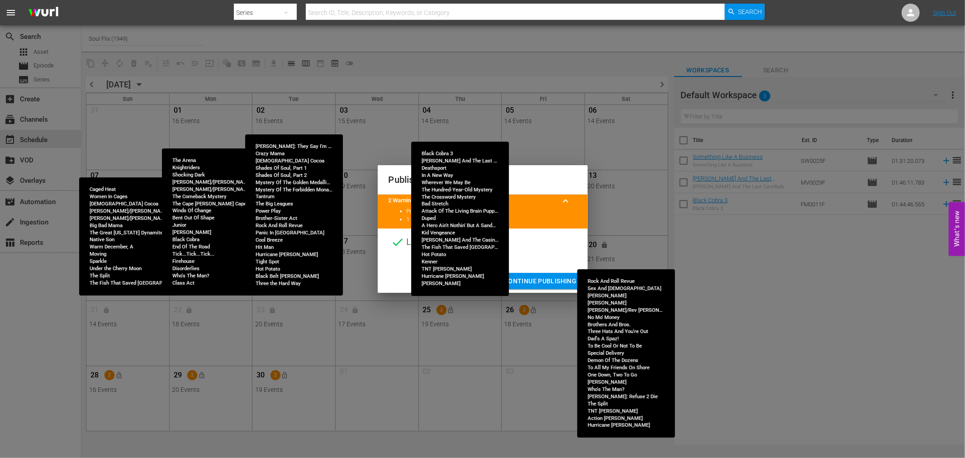
click at [553, 280] on span "Continue Publishing" at bounding box center [540, 280] width 73 height 11
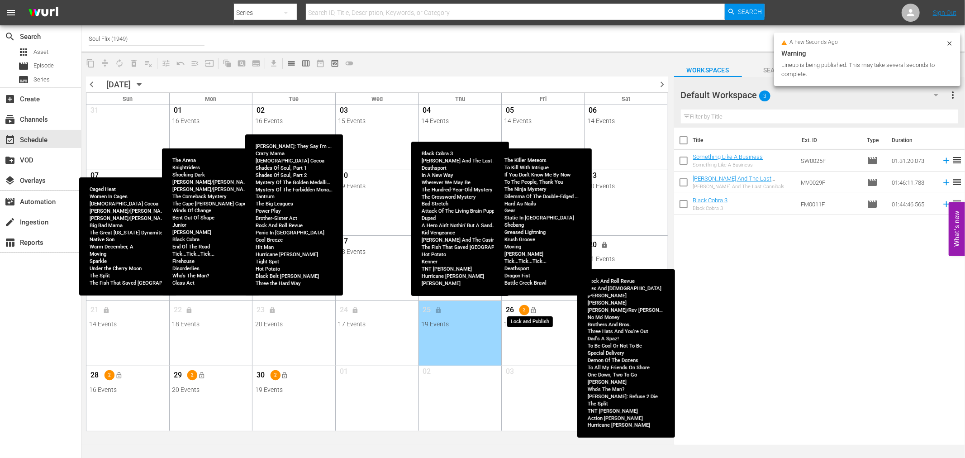
click at [535, 310] on span "lock_open" at bounding box center [533, 309] width 7 height 7
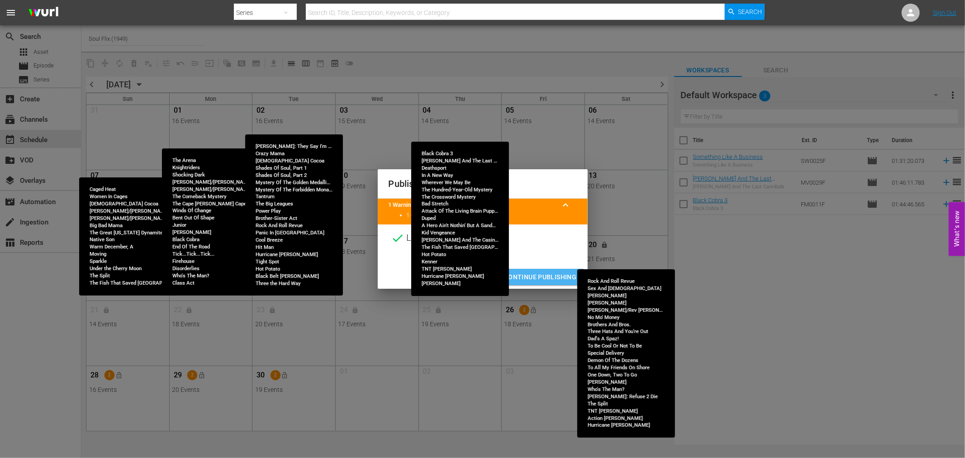
click at [522, 282] on span "Continue Publishing" at bounding box center [540, 276] width 73 height 11
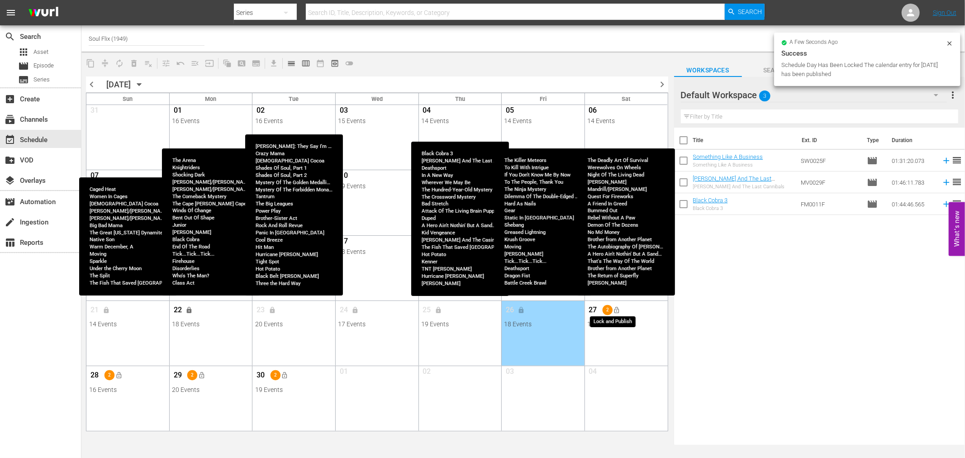
click at [617, 313] on span "lock_open" at bounding box center [616, 309] width 7 height 7
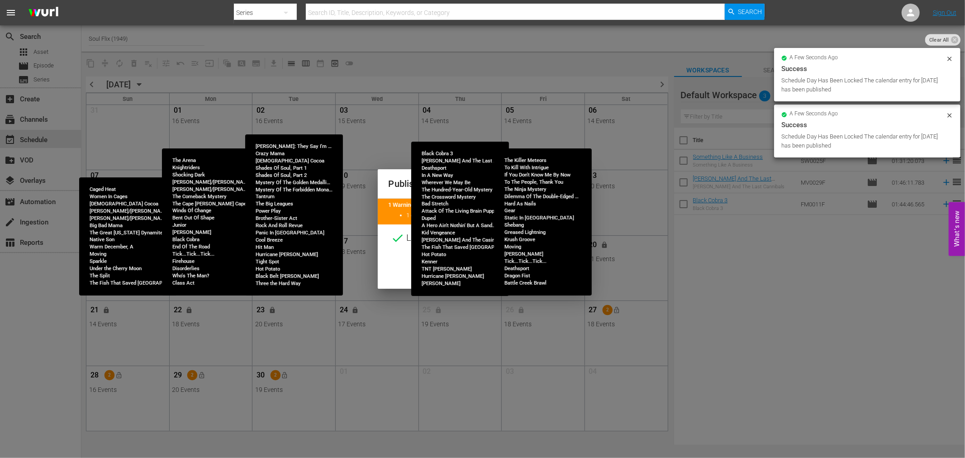
click at [544, 269] on button "Continue Publishing" at bounding box center [540, 277] width 87 height 17
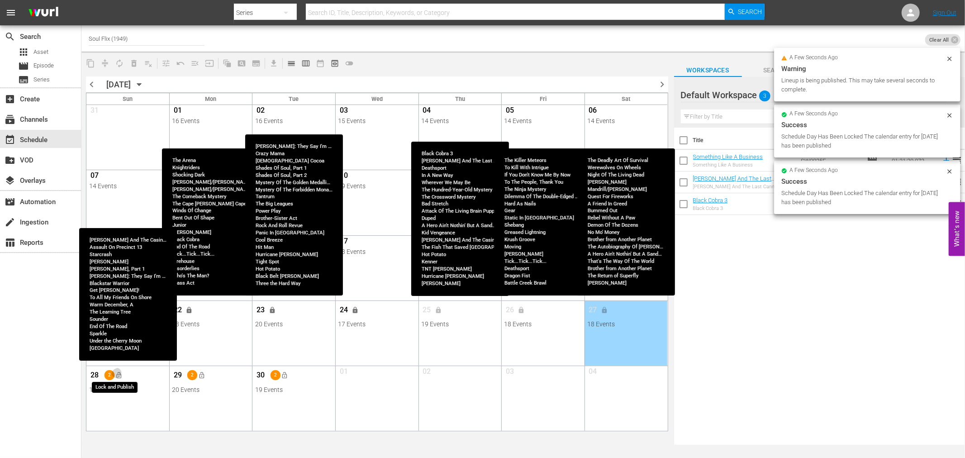
click at [120, 377] on span "lock_open" at bounding box center [118, 374] width 7 height 7
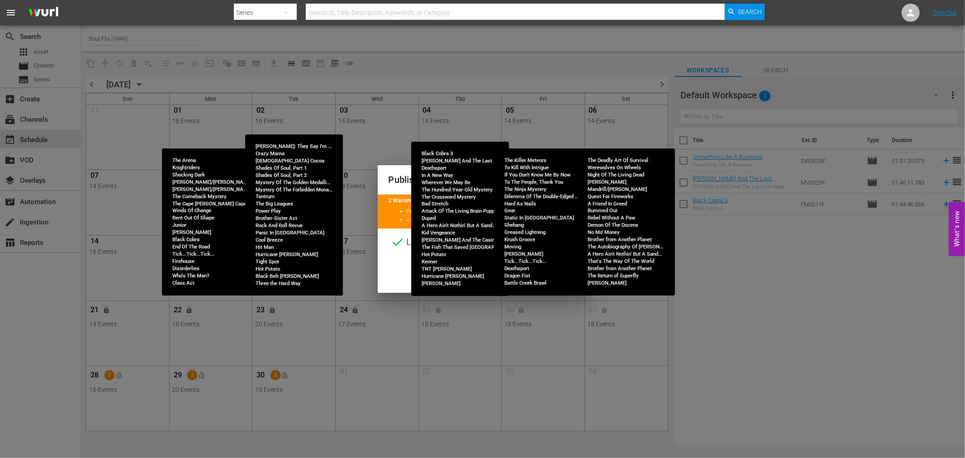
click at [531, 280] on span "Continue Publishing" at bounding box center [540, 280] width 73 height 11
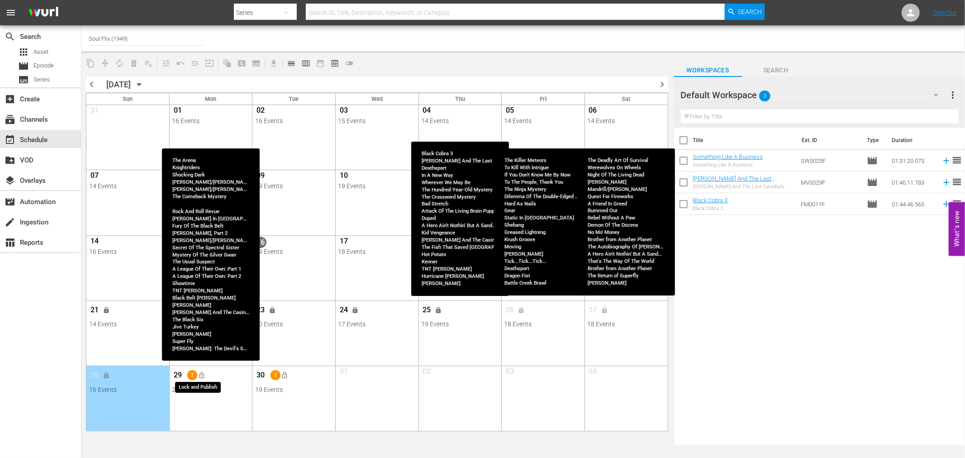
click at [200, 376] on span "lock_open" at bounding box center [201, 374] width 7 height 7
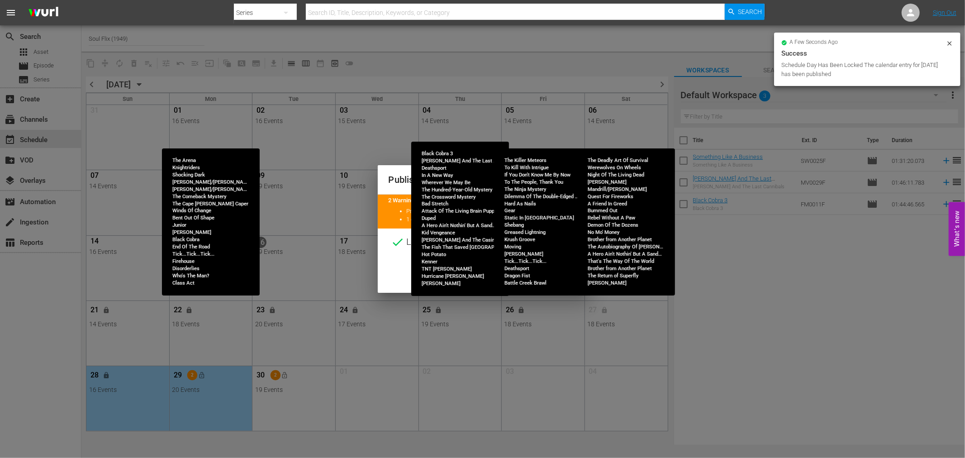
click at [537, 278] on span "Continue Publishing" at bounding box center [540, 280] width 73 height 11
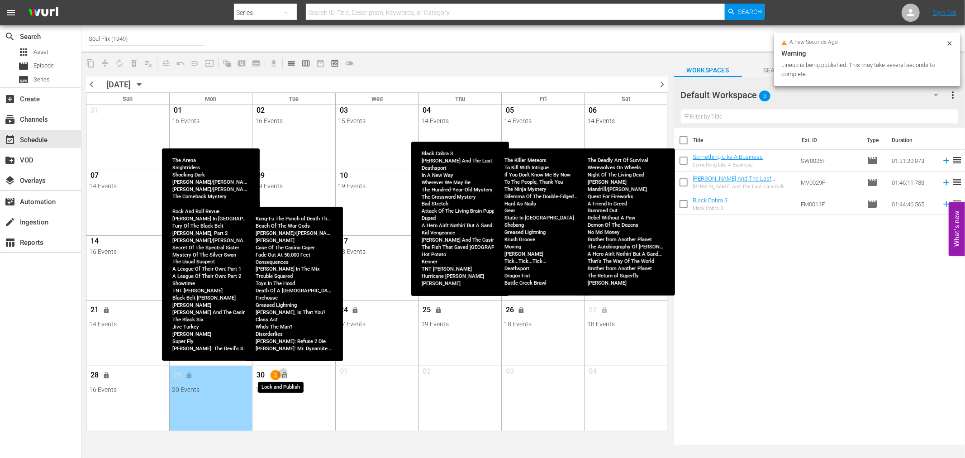
click at [284, 375] on span "lock_open" at bounding box center [284, 374] width 7 height 7
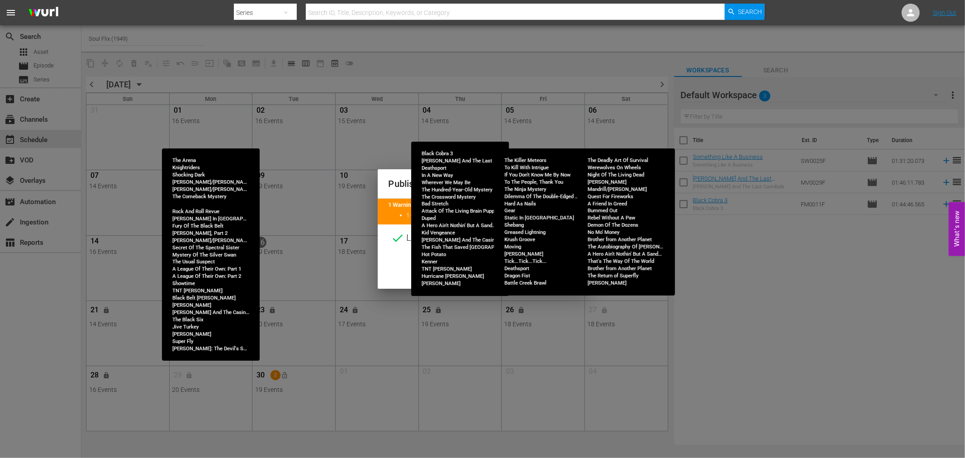
click at [527, 278] on span "Continue Publishing" at bounding box center [540, 276] width 73 height 11
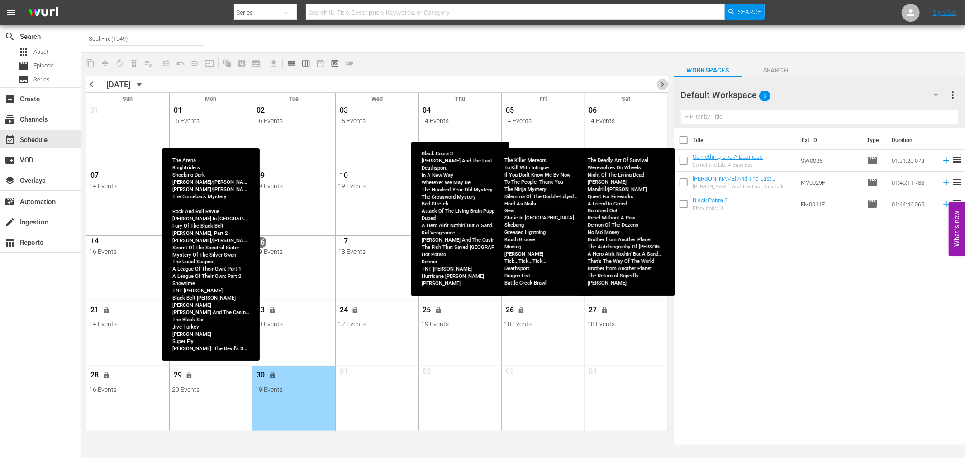
click at [662, 86] on span "chevron_right" at bounding box center [662, 84] width 11 height 11
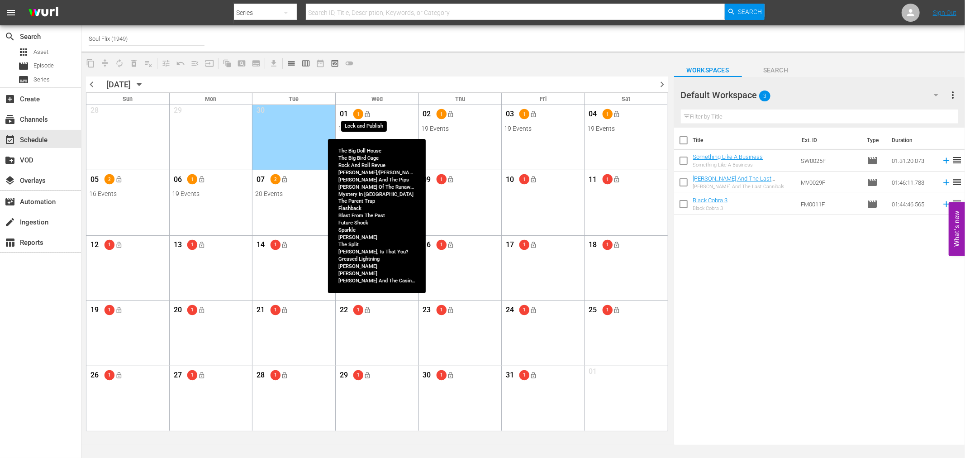
click at [369, 114] on span "lock_open" at bounding box center [367, 113] width 7 height 7
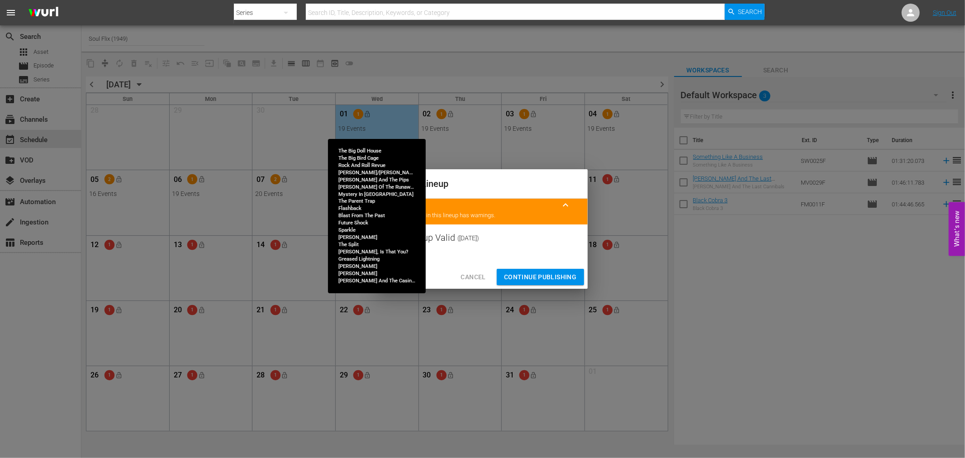
click at [516, 274] on span "Continue Publishing" at bounding box center [540, 276] width 73 height 11
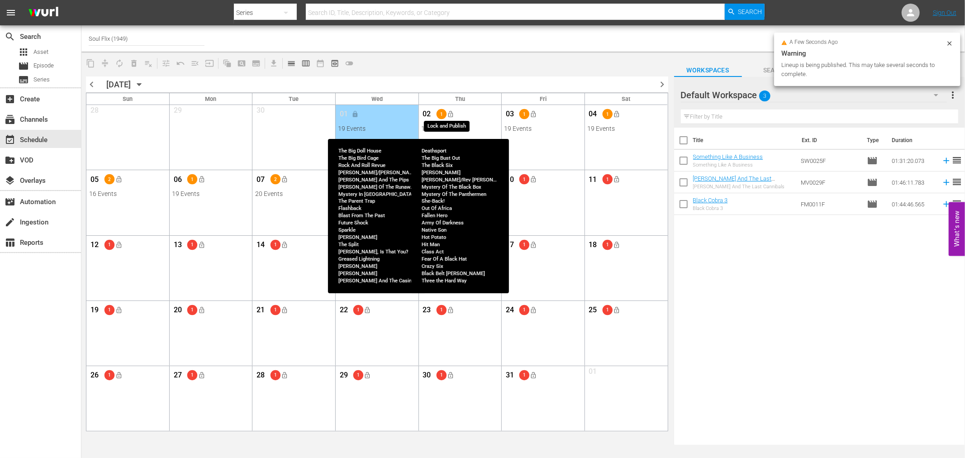
click at [450, 114] on span "lock_open" at bounding box center [450, 113] width 7 height 7
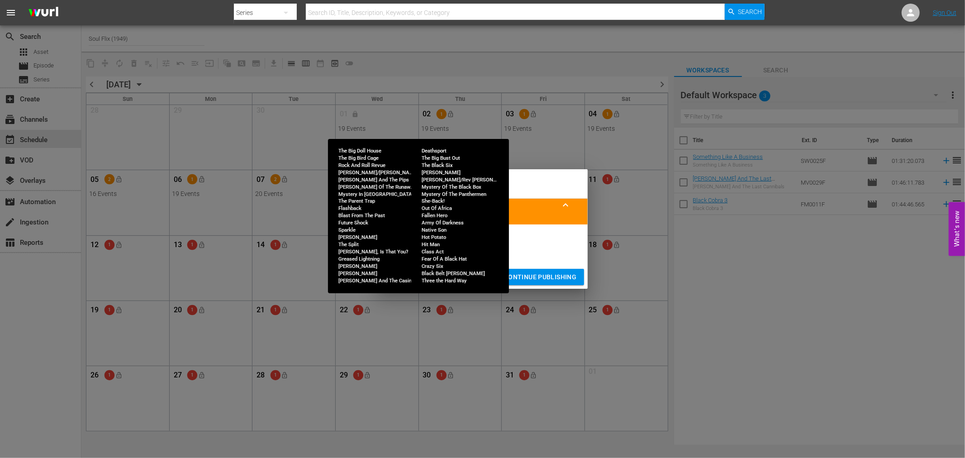
click at [548, 286] on div "Cancel Continue Publishing" at bounding box center [483, 277] width 210 height 24
click at [546, 275] on span "Continue Publishing" at bounding box center [540, 276] width 73 height 11
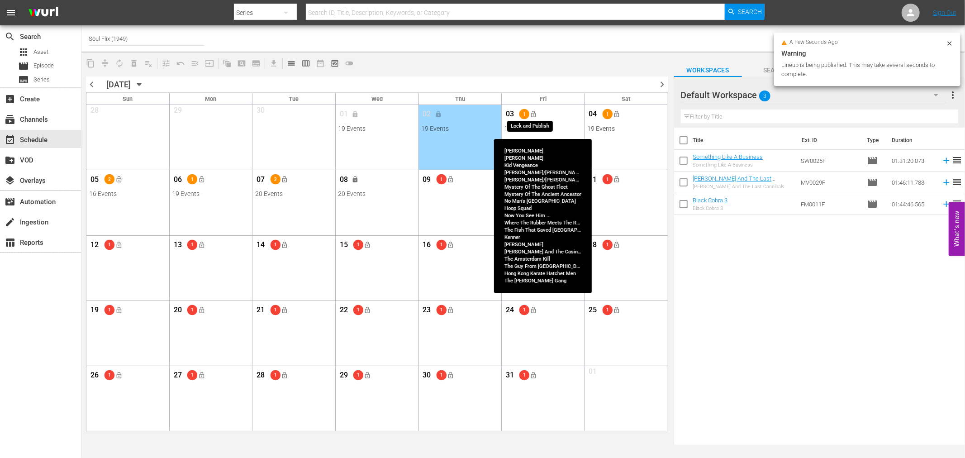
click at [536, 115] on span "lock_open" at bounding box center [533, 113] width 7 height 7
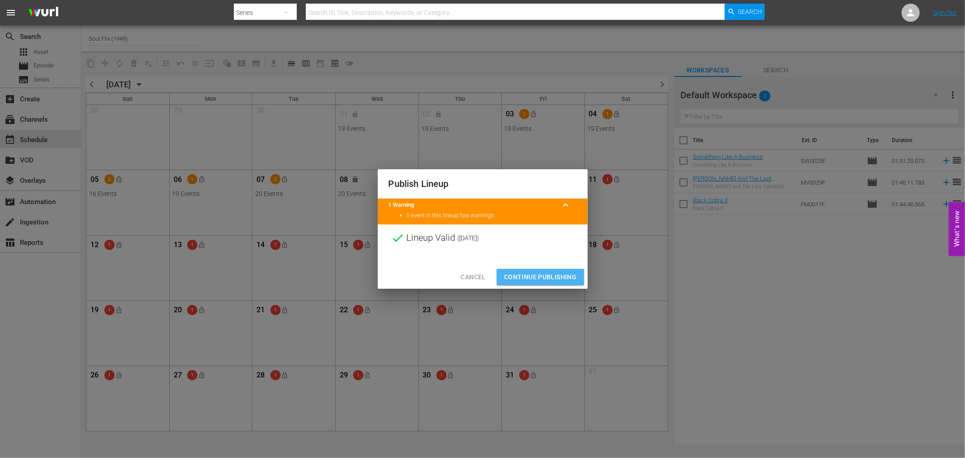
click at [538, 274] on span "Continue Publishing" at bounding box center [540, 276] width 73 height 11
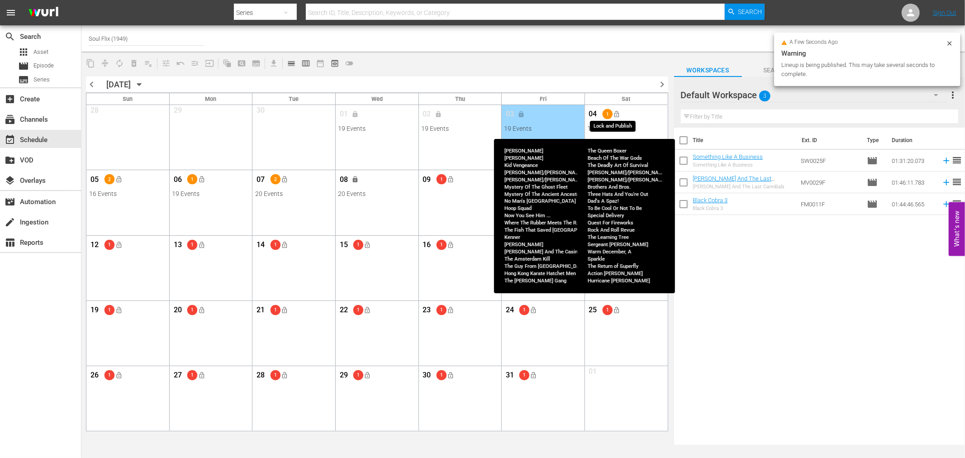
click at [617, 113] on span "lock_open" at bounding box center [616, 113] width 7 height 7
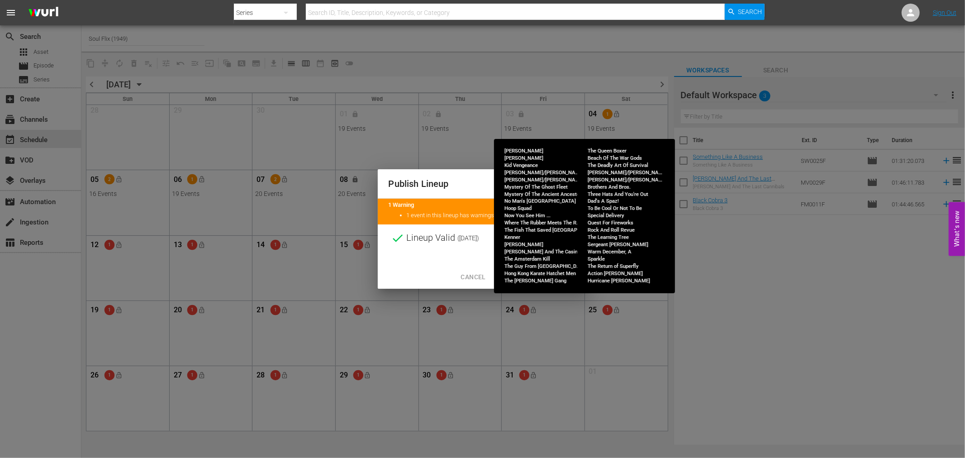
drag, startPoint x: 565, startPoint y: 263, endPoint x: 571, endPoint y: 270, distance: 10.0
click at [568, 269] on div "Publish Lineup 1 Warning keyboard_arrow_up 1 event in this lineup has warnings.…" at bounding box center [483, 228] width 210 height 119
click at [571, 271] on span "Continue Publishing" at bounding box center [540, 276] width 73 height 11
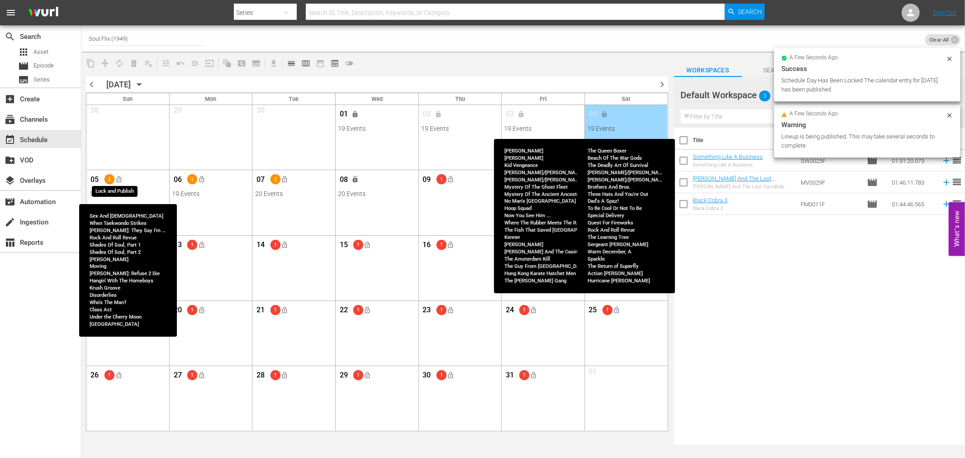
click at [119, 180] on span "lock_open" at bounding box center [118, 179] width 7 height 7
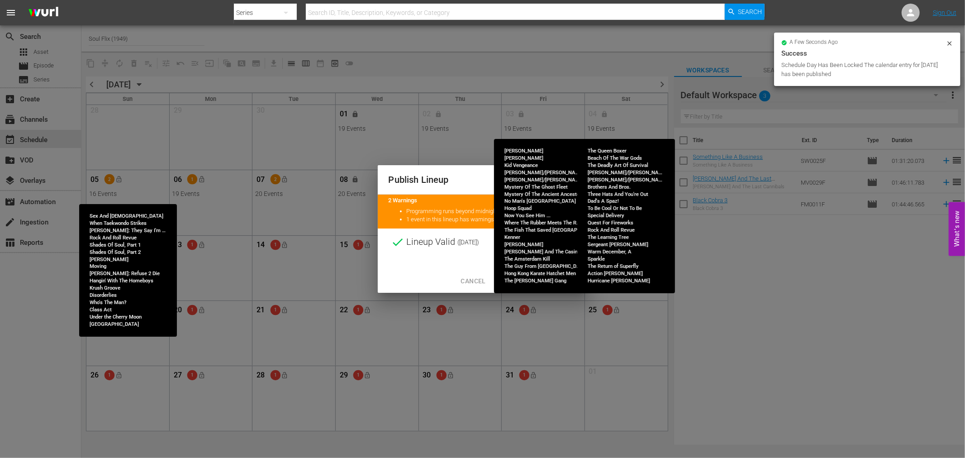
click at [563, 278] on span "Continue Publishing" at bounding box center [540, 280] width 73 height 11
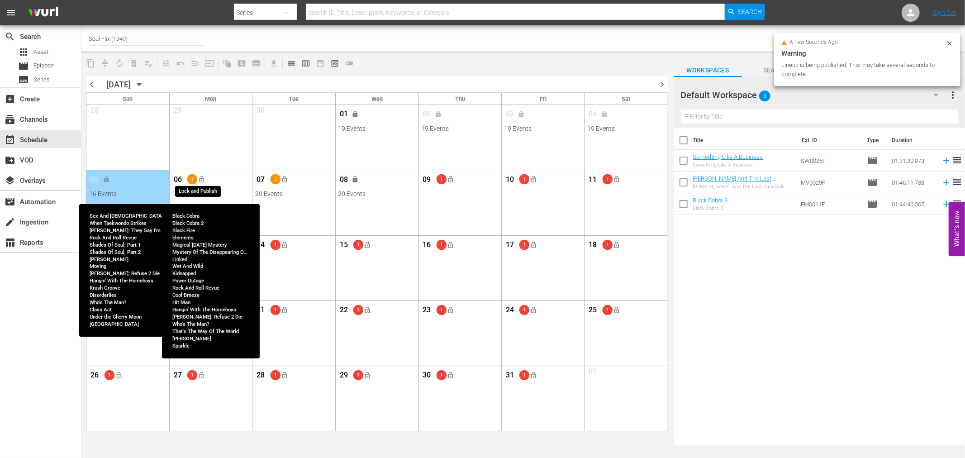
click at [204, 182] on span "lock_open" at bounding box center [201, 179] width 7 height 7
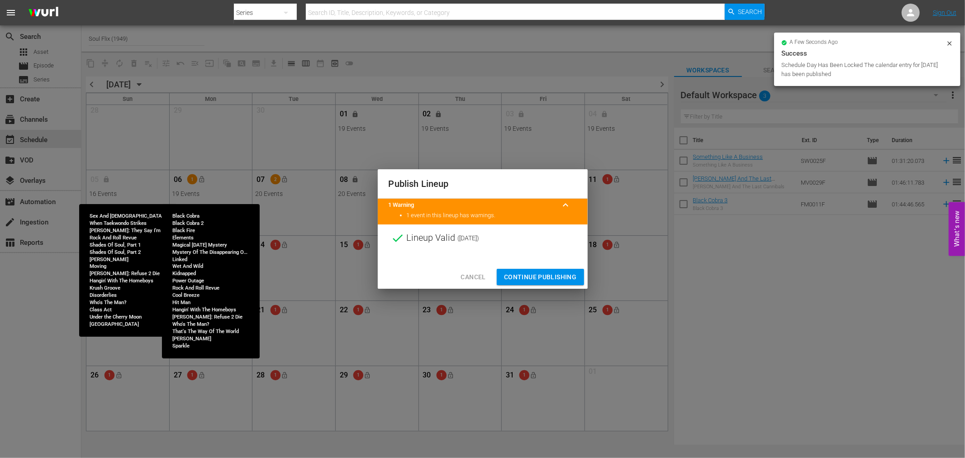
click at [540, 276] on span "Continue Publishing" at bounding box center [540, 276] width 73 height 11
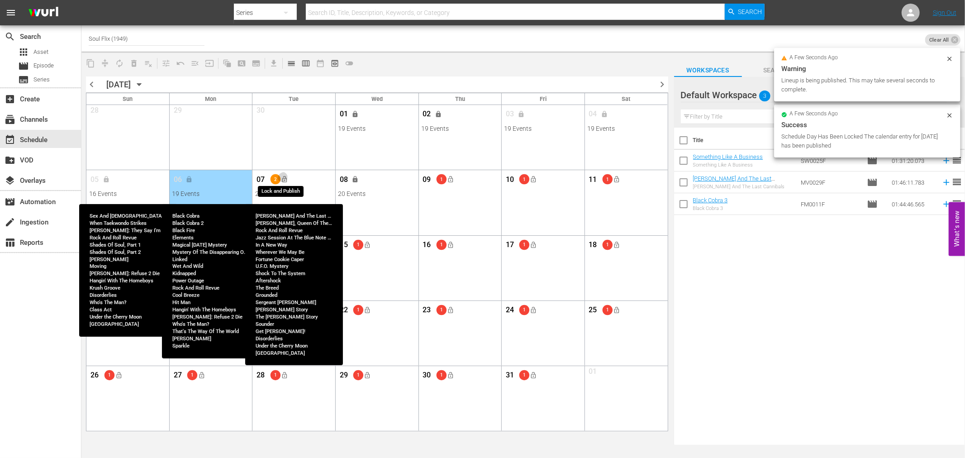
click at [282, 181] on span "lock_open" at bounding box center [284, 179] width 7 height 7
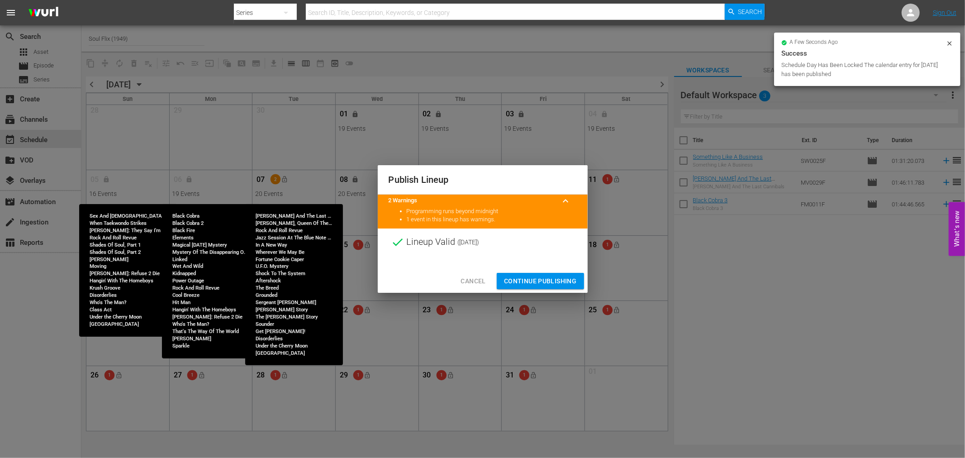
click at [540, 276] on span "Continue Publishing" at bounding box center [540, 280] width 73 height 11
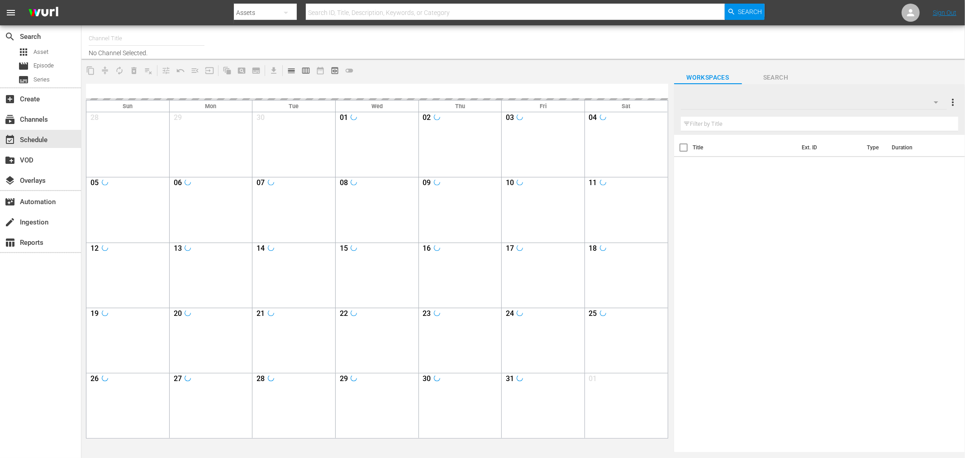
type input "Soul Flix (1949)"
